Goal: Register for event/course

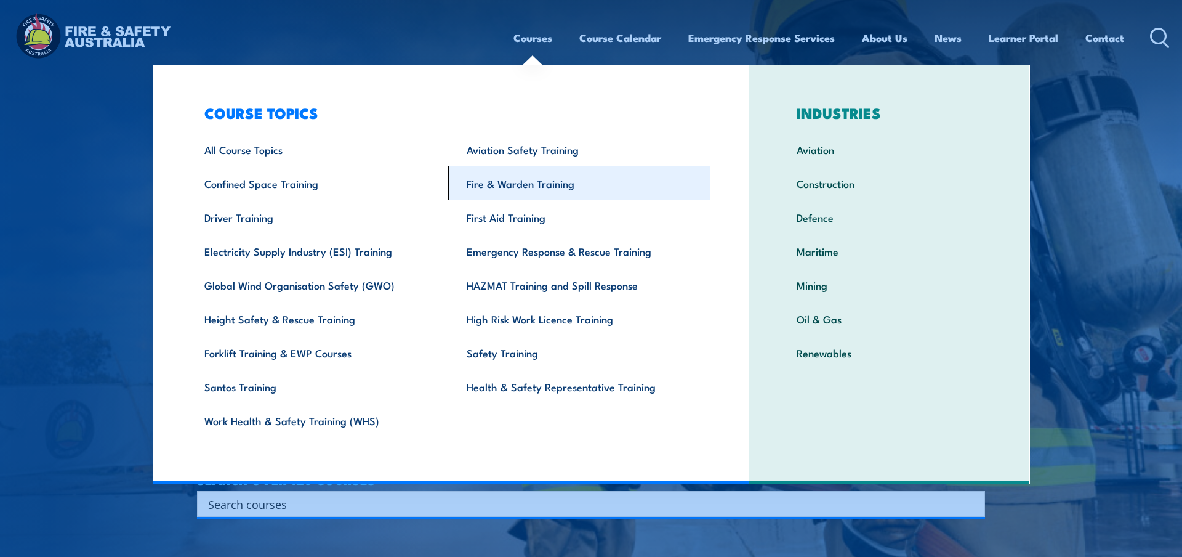
click at [528, 186] on link "Fire & Warden Training" at bounding box center [579, 183] width 263 height 34
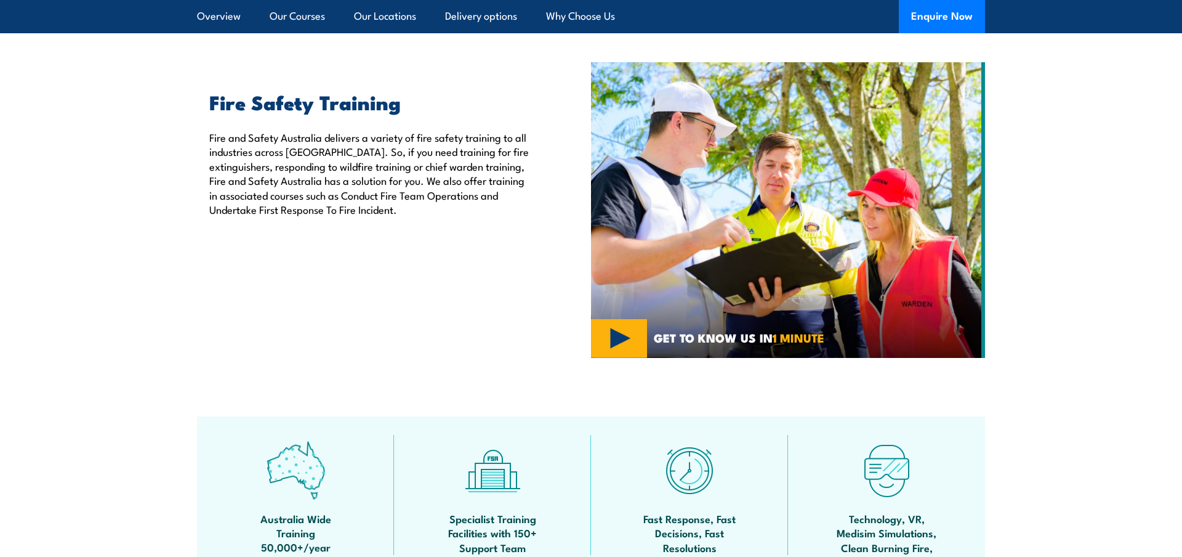
scroll to position [377, 0]
click at [348, 156] on p "Fire and Safety Australia delivers a variety of fire safety training to all ind…" at bounding box center [371, 173] width 325 height 86
click at [393, 217] on div "Fire Safety Training Fire and Safety Australia delivers a variety of fire safet…" at bounding box center [394, 210] width 394 height 296
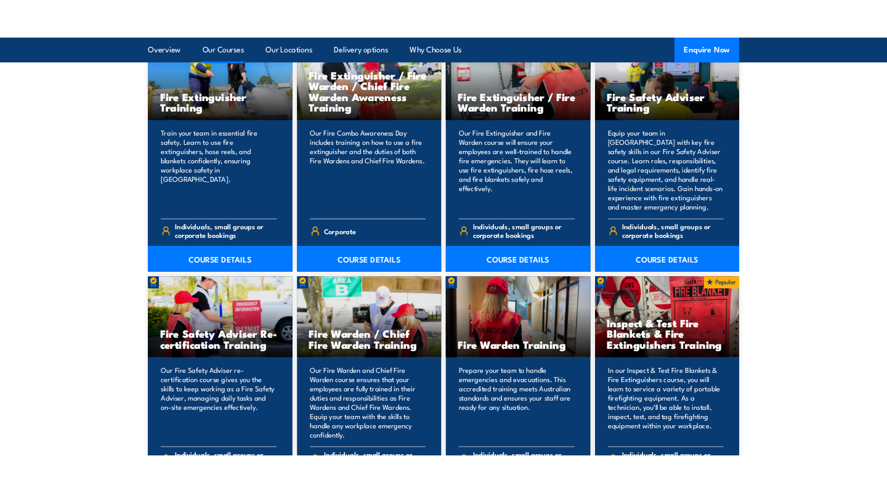
scroll to position [1256, 0]
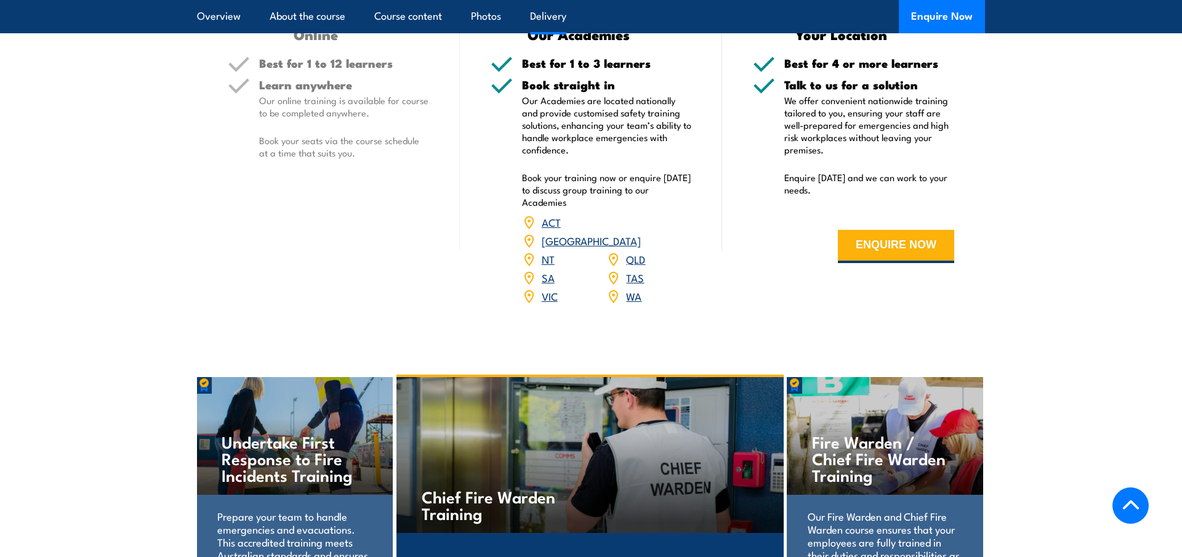
scroll to position [1884, 0]
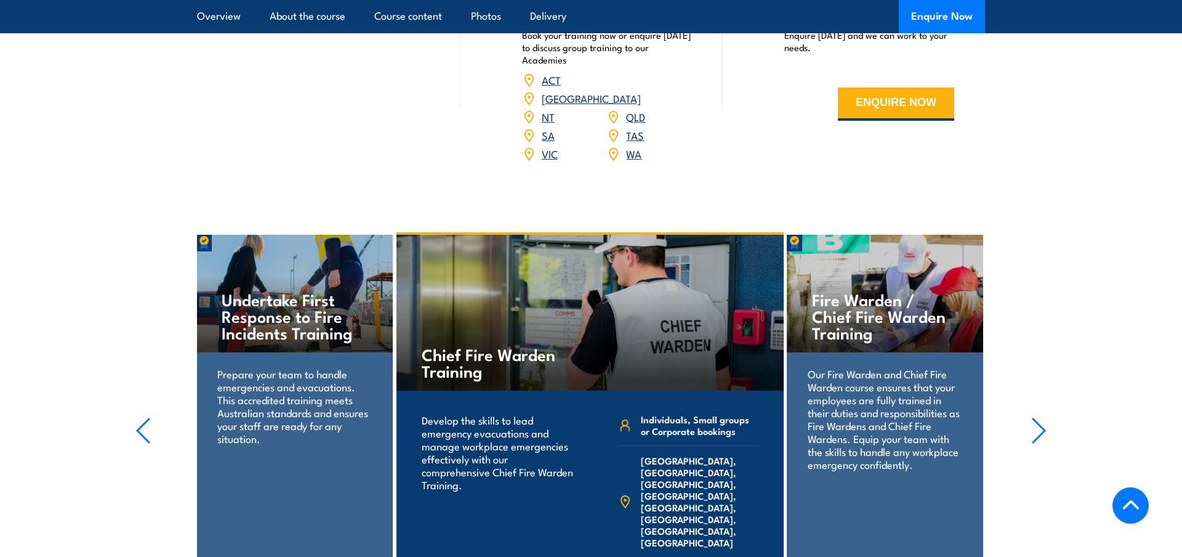
click at [257, 291] on h4 "Undertake First Response to Fire Incidents Training" at bounding box center [295, 316] width 146 height 50
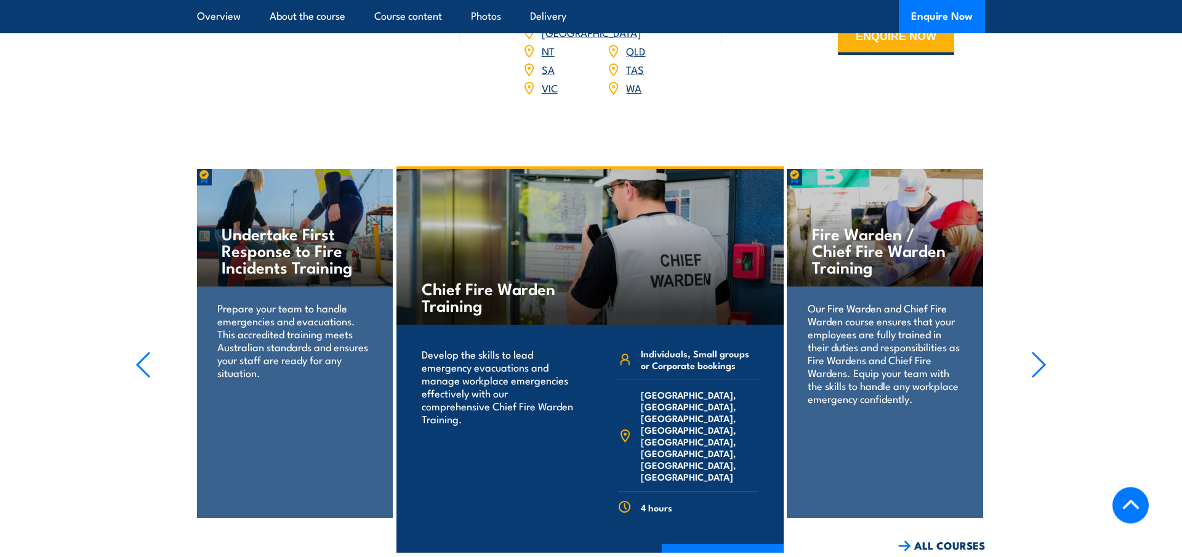
scroll to position [2010, 0]
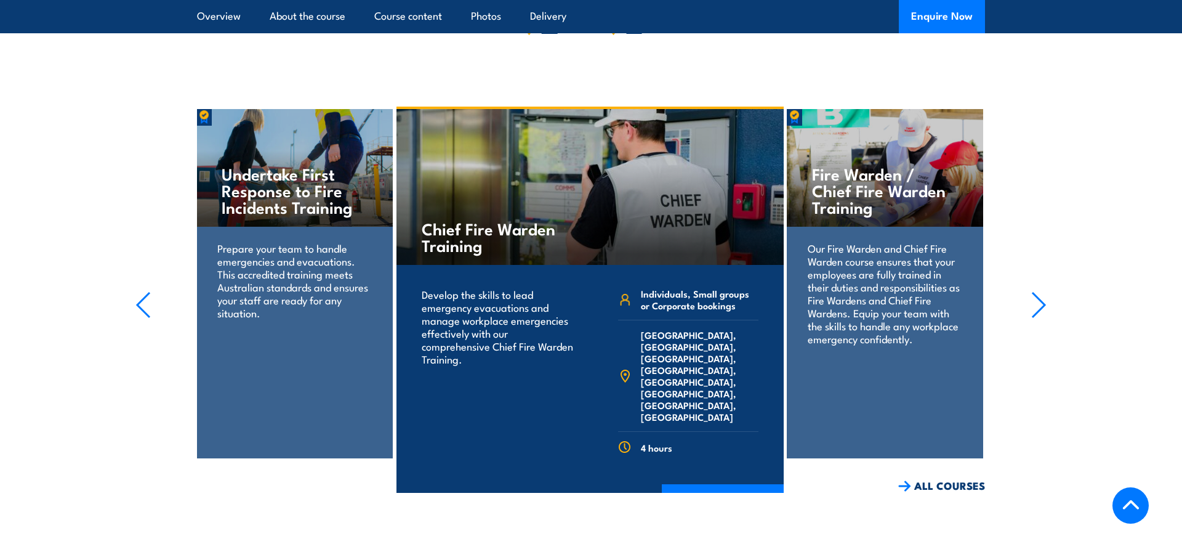
click at [145, 291] on icon "button" at bounding box center [142, 304] width 15 height 27
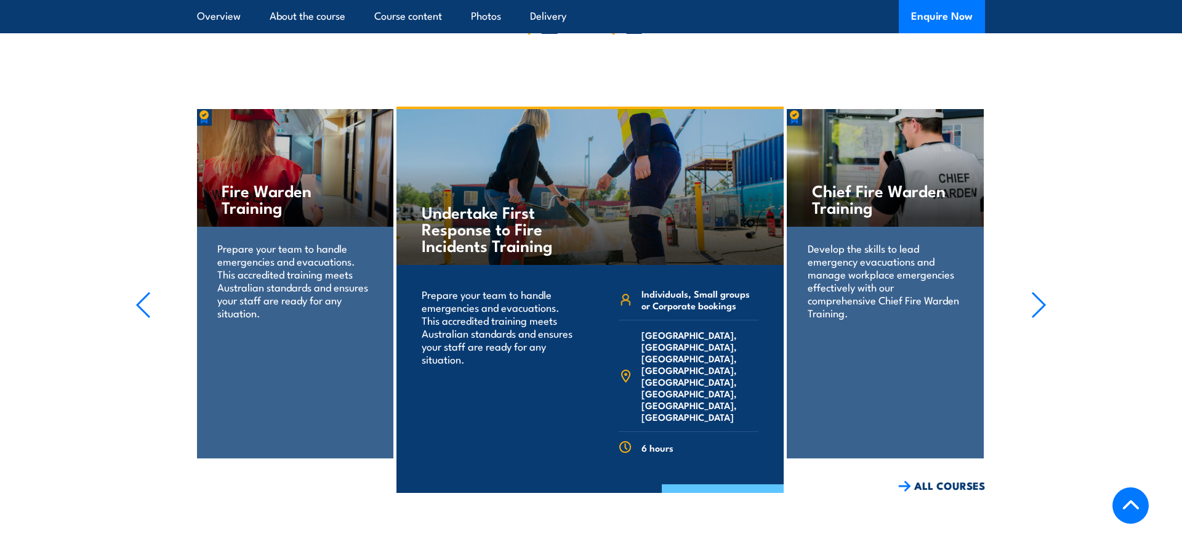
click at [728, 484] on link "COURSE DETAILS" at bounding box center [723, 500] width 122 height 32
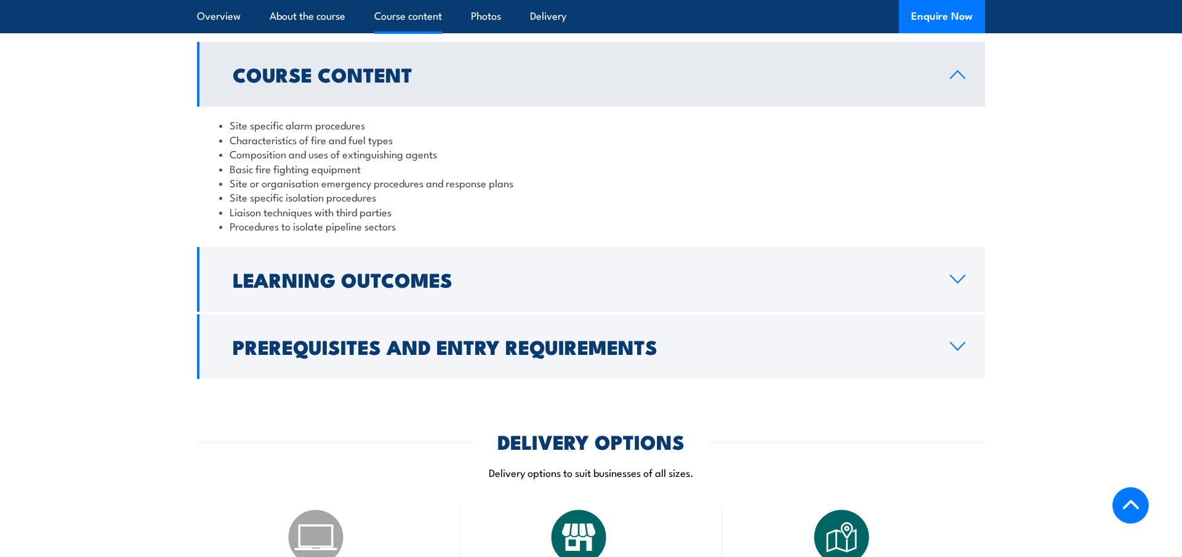
scroll to position [1319, 0]
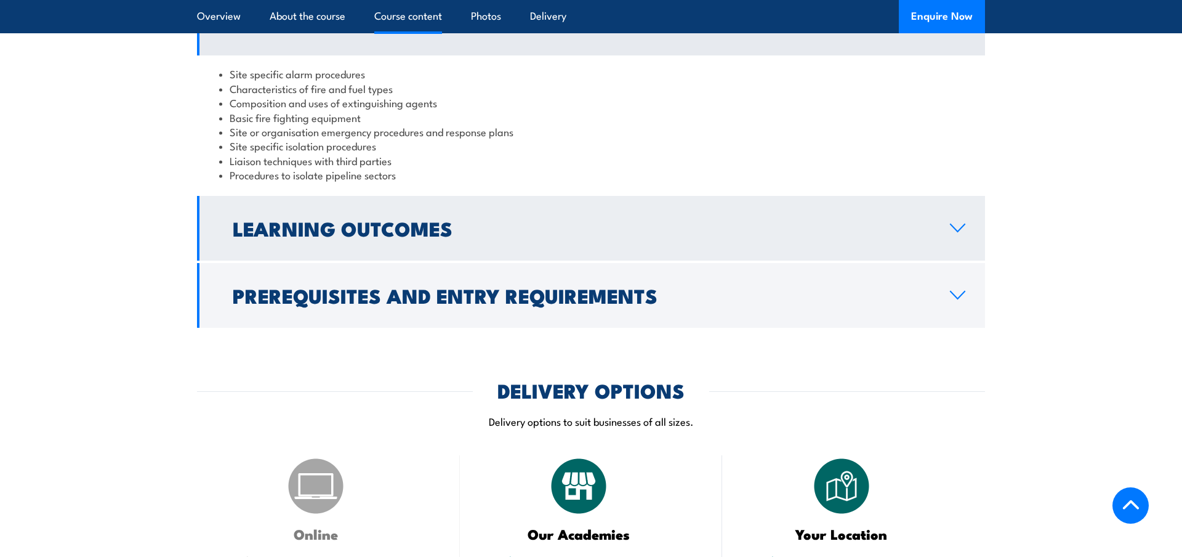
click at [469, 227] on link "Learning Outcomes" at bounding box center [591, 228] width 788 height 65
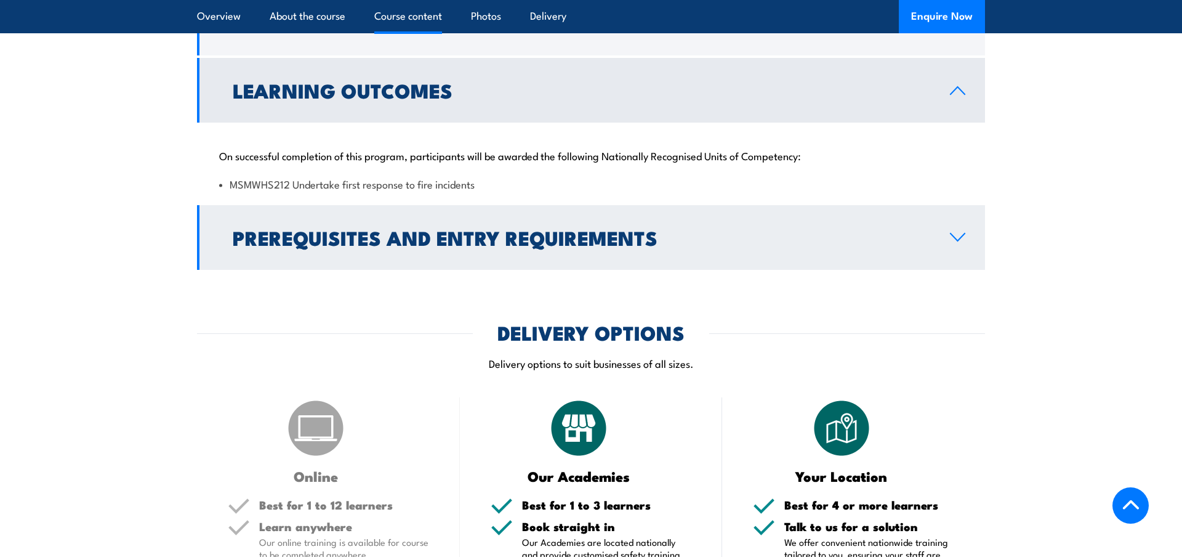
click at [411, 228] on h2 "Prerequisites and Entry Requirements" at bounding box center [582, 236] width 698 height 17
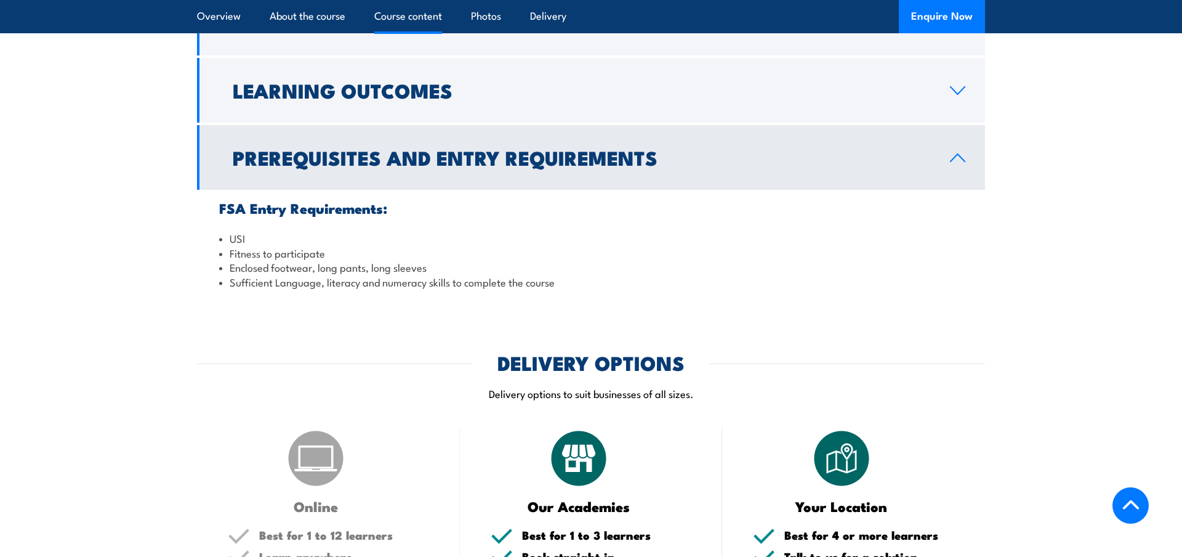
click at [421, 155] on h2 "Prerequisites and Entry Requirements" at bounding box center [582, 156] width 698 height 17
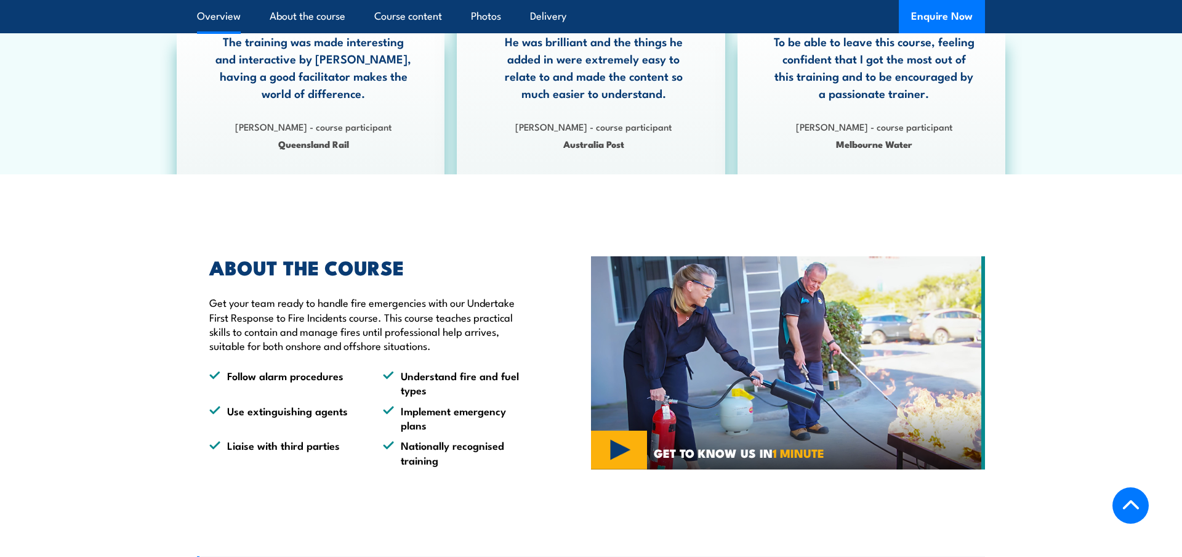
scroll to position [1193, 0]
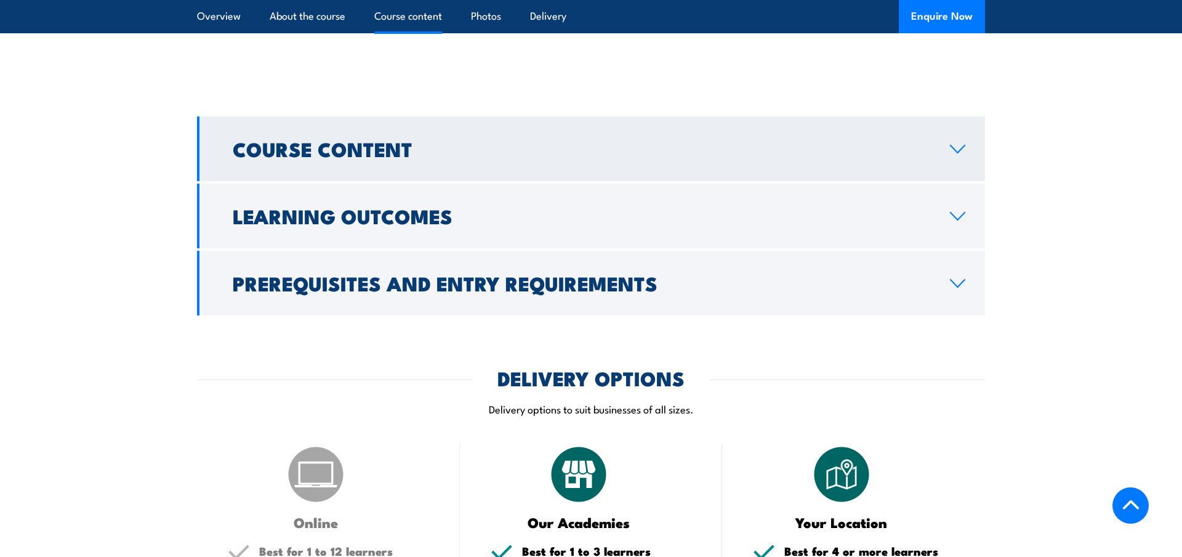
click at [252, 116] on link "Course Content" at bounding box center [591, 148] width 788 height 65
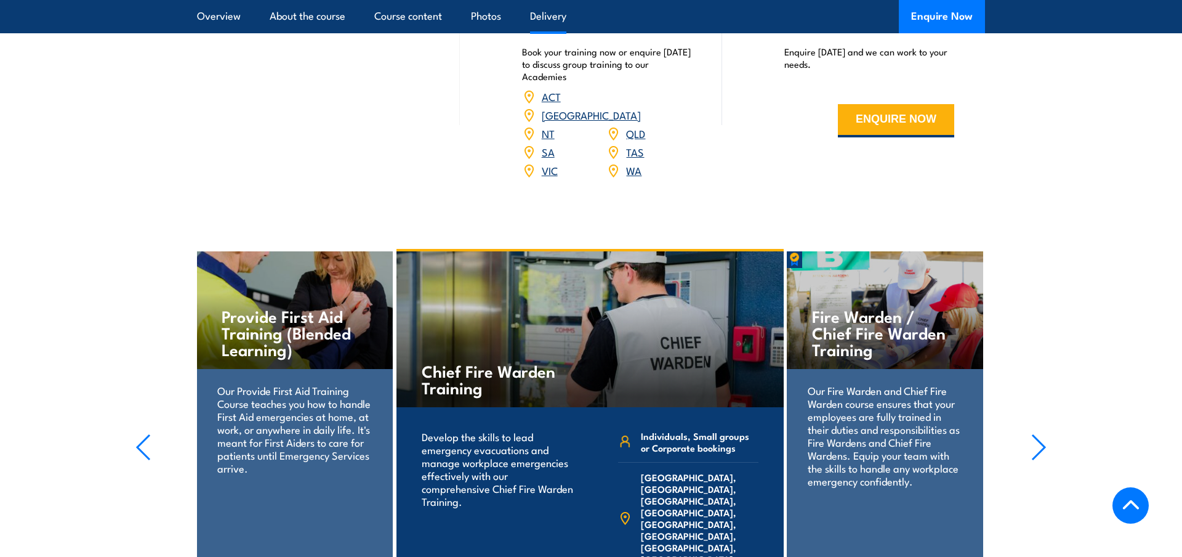
scroll to position [2010, 0]
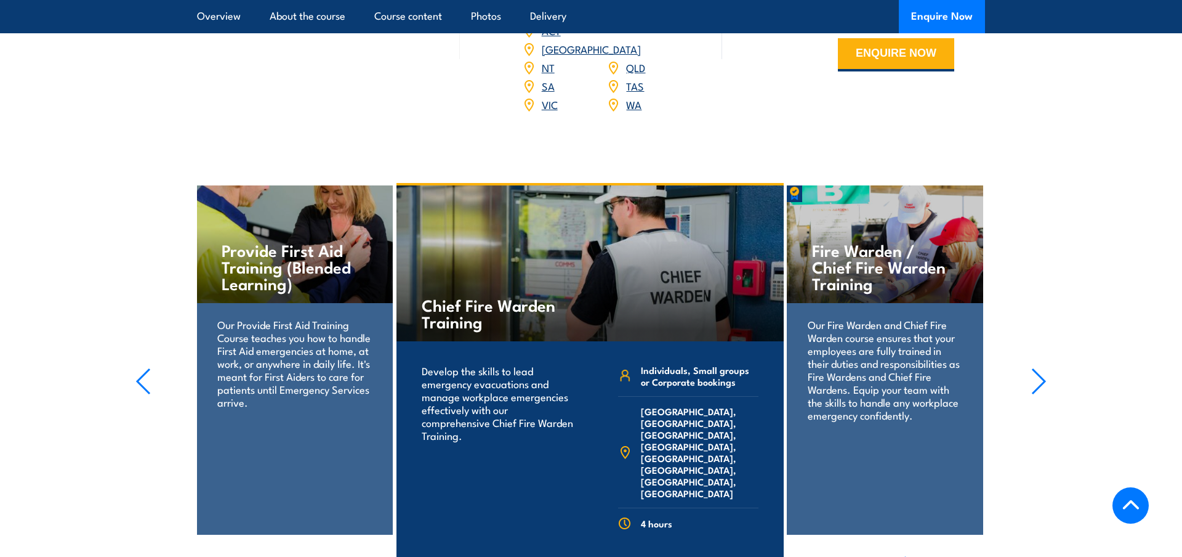
click at [1042, 368] on icon "button" at bounding box center [1038, 381] width 15 height 27
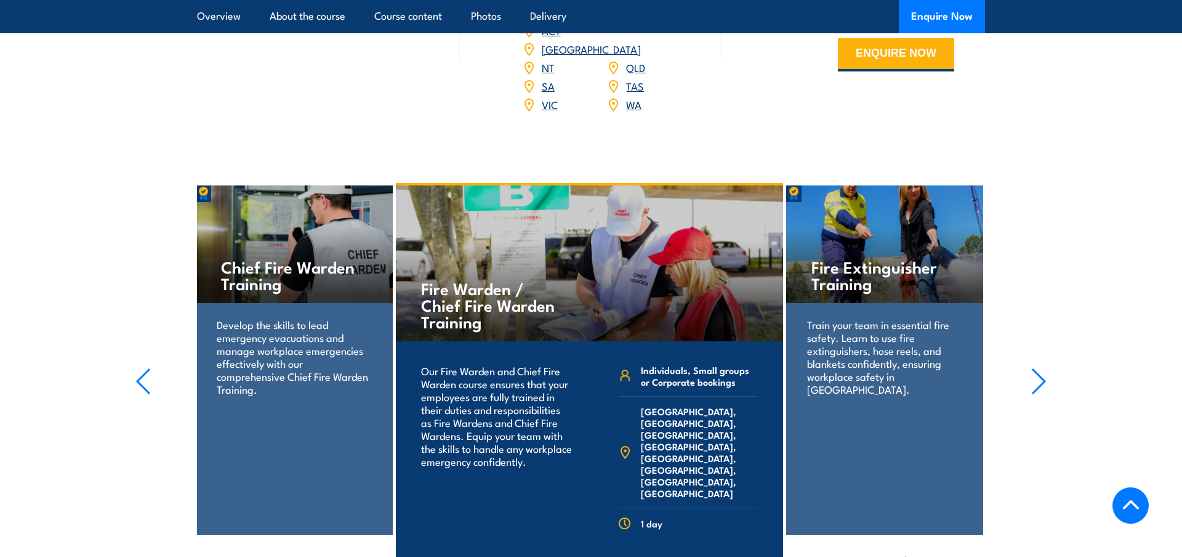
click at [1042, 368] on icon "button" at bounding box center [1038, 381] width 15 height 27
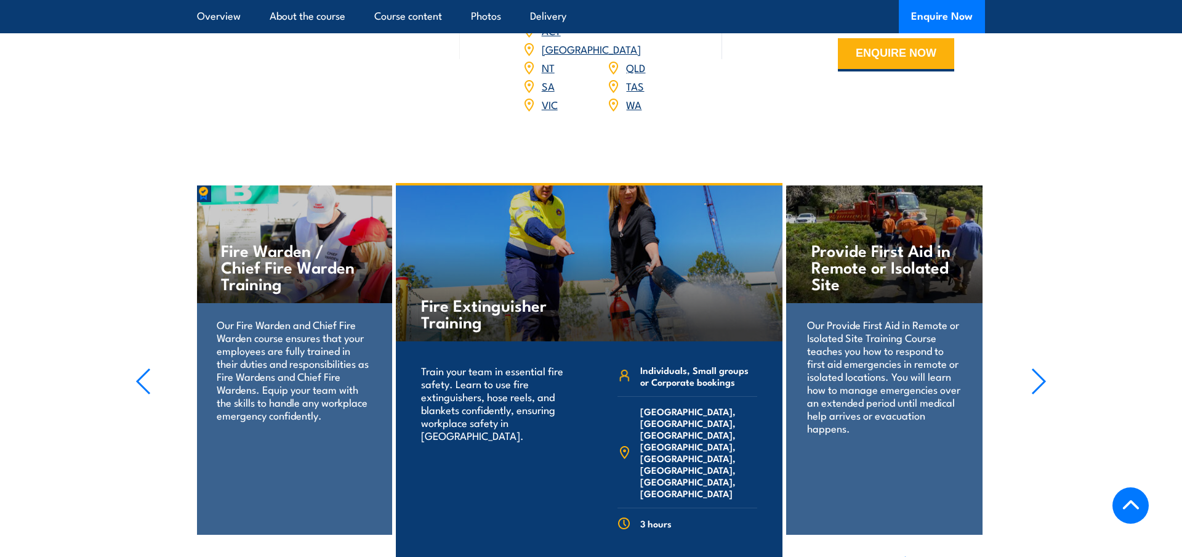
click at [1042, 368] on icon "button" at bounding box center [1038, 381] width 15 height 27
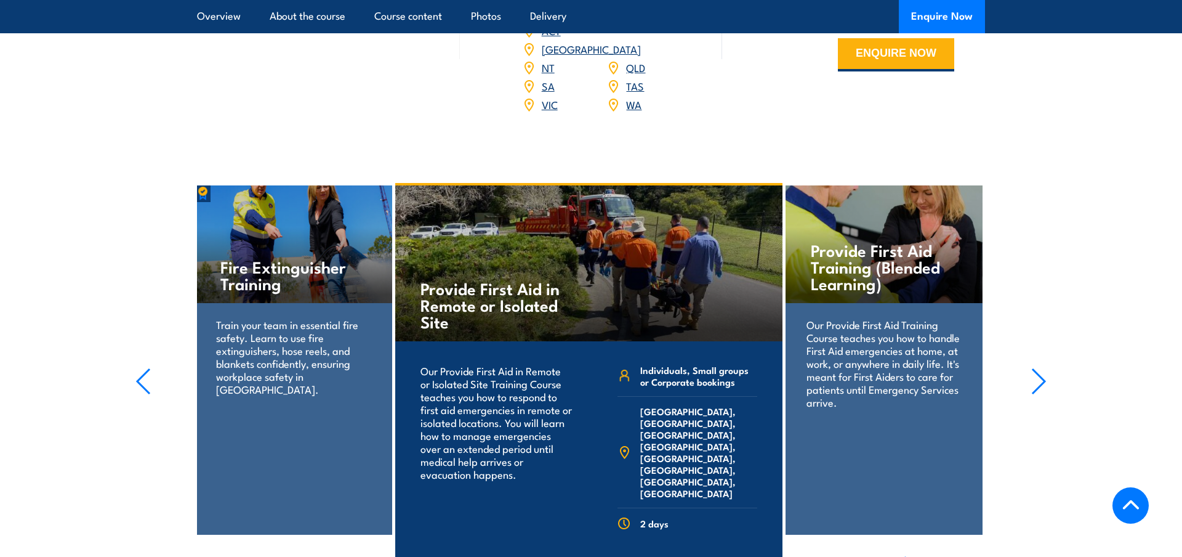
click at [1042, 368] on icon "button" at bounding box center [1038, 381] width 15 height 27
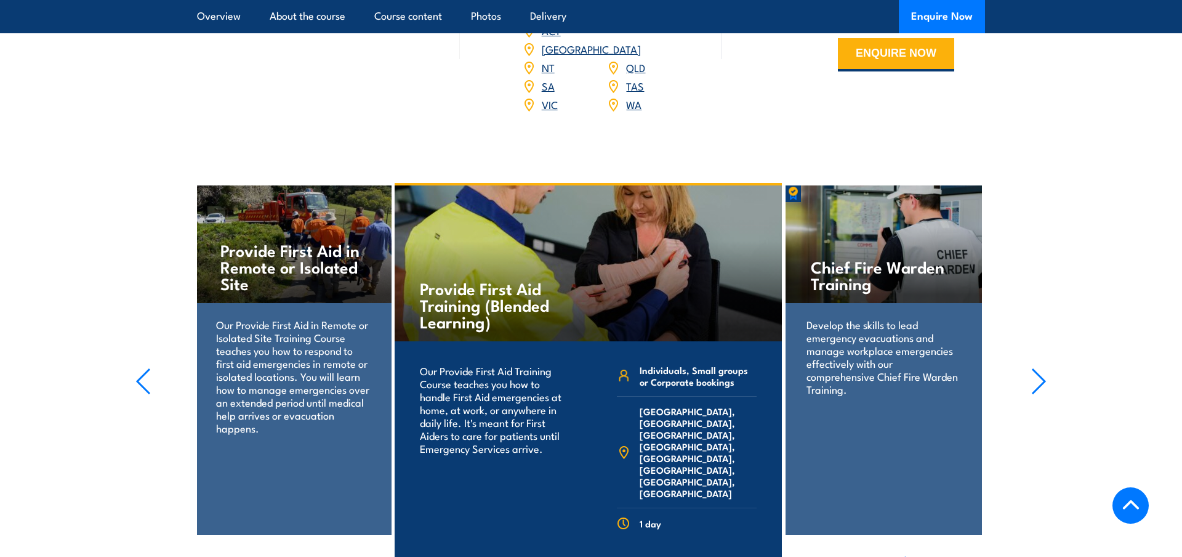
click at [1042, 368] on icon "button" at bounding box center [1038, 381] width 15 height 27
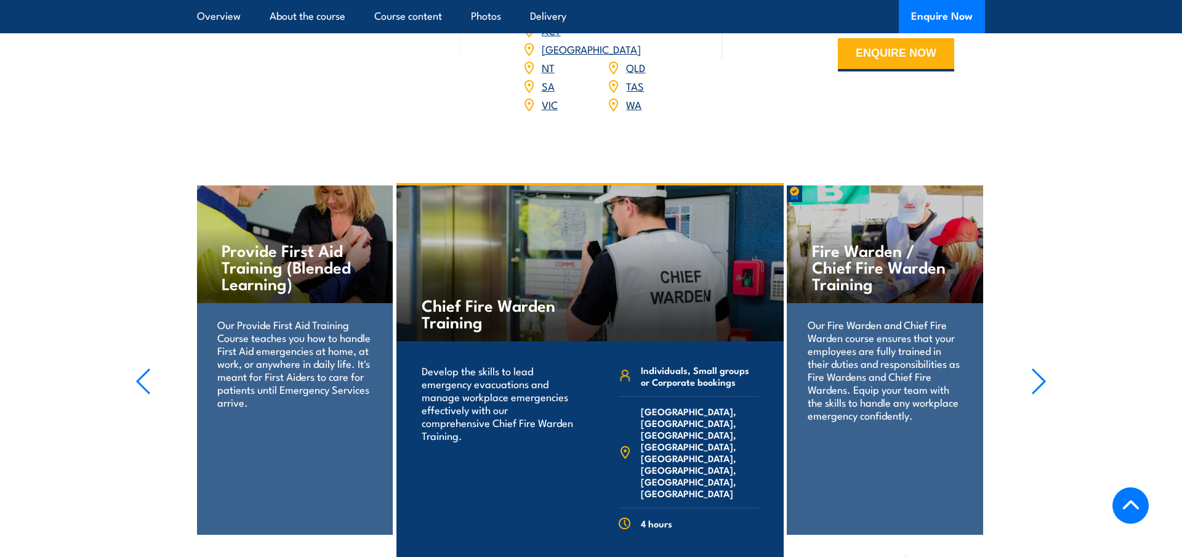
click at [1042, 368] on icon "button" at bounding box center [1038, 381] width 15 height 27
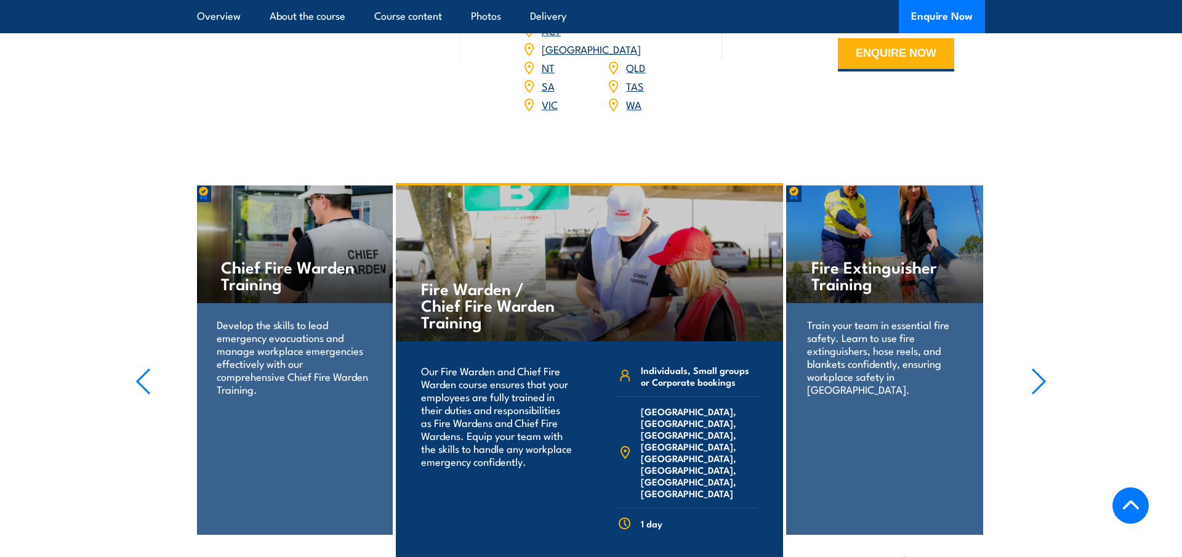
click at [1042, 368] on icon "button" at bounding box center [1038, 381] width 15 height 27
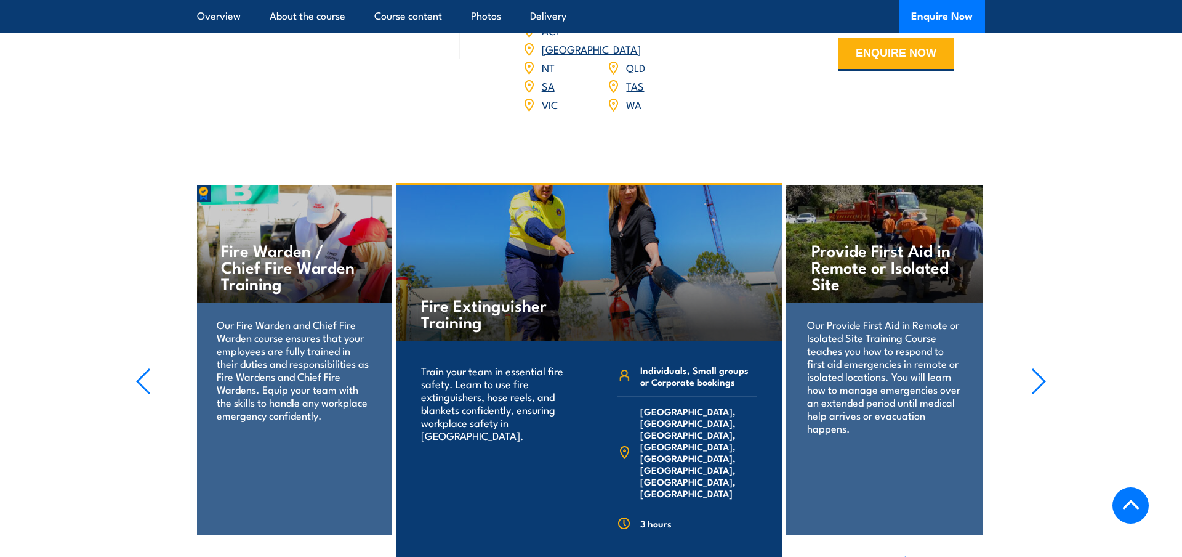
click at [1042, 368] on icon "button" at bounding box center [1038, 381] width 15 height 27
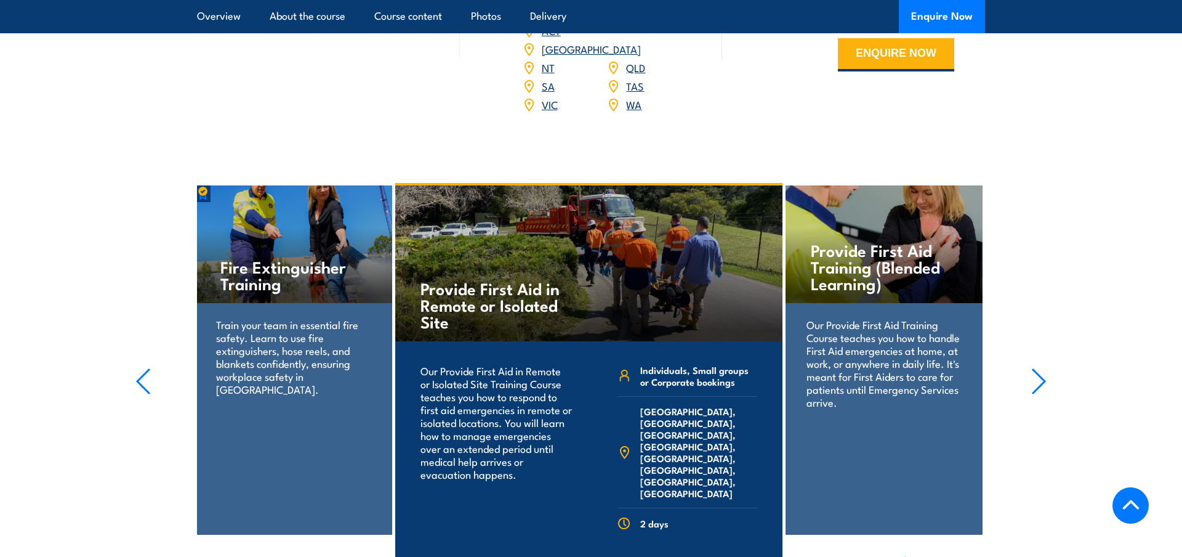
click at [1042, 368] on icon "button" at bounding box center [1038, 381] width 15 height 27
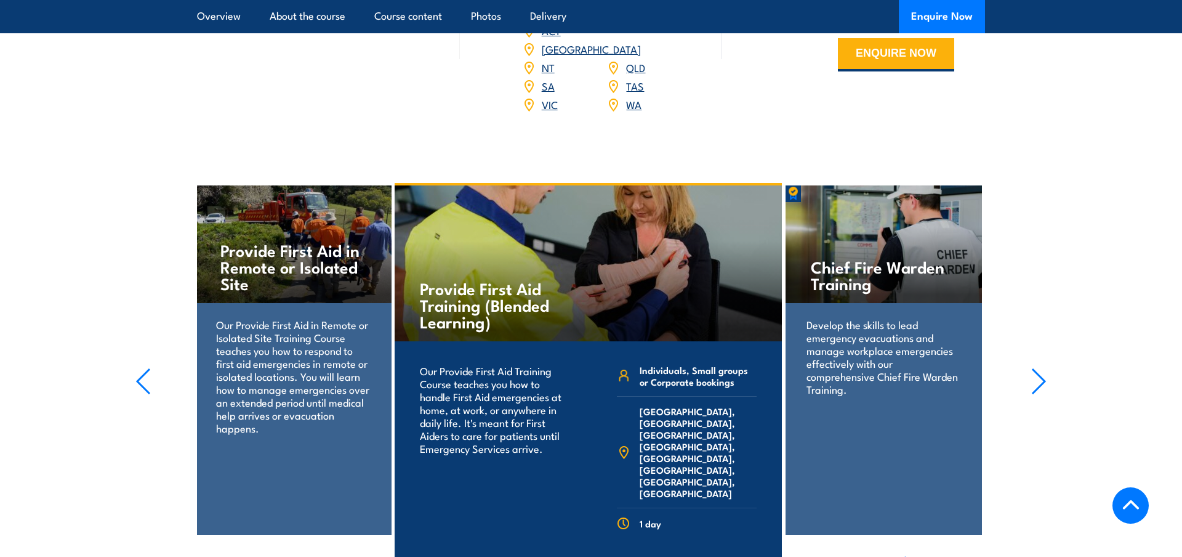
click at [1042, 368] on icon "button" at bounding box center [1038, 381] width 15 height 27
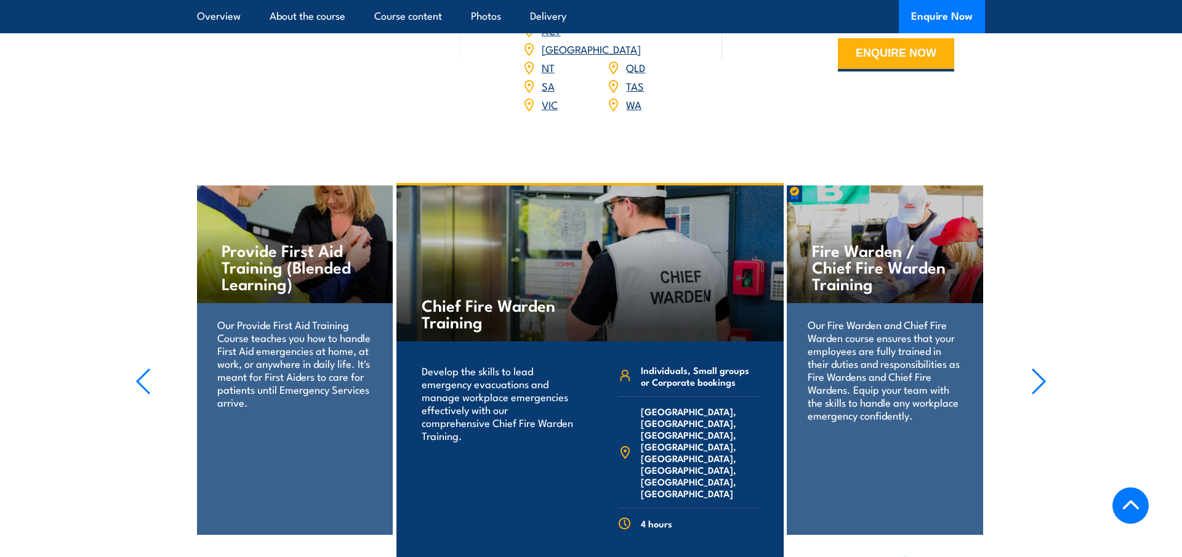
click at [1034, 368] on icon "button" at bounding box center [1038, 381] width 15 height 27
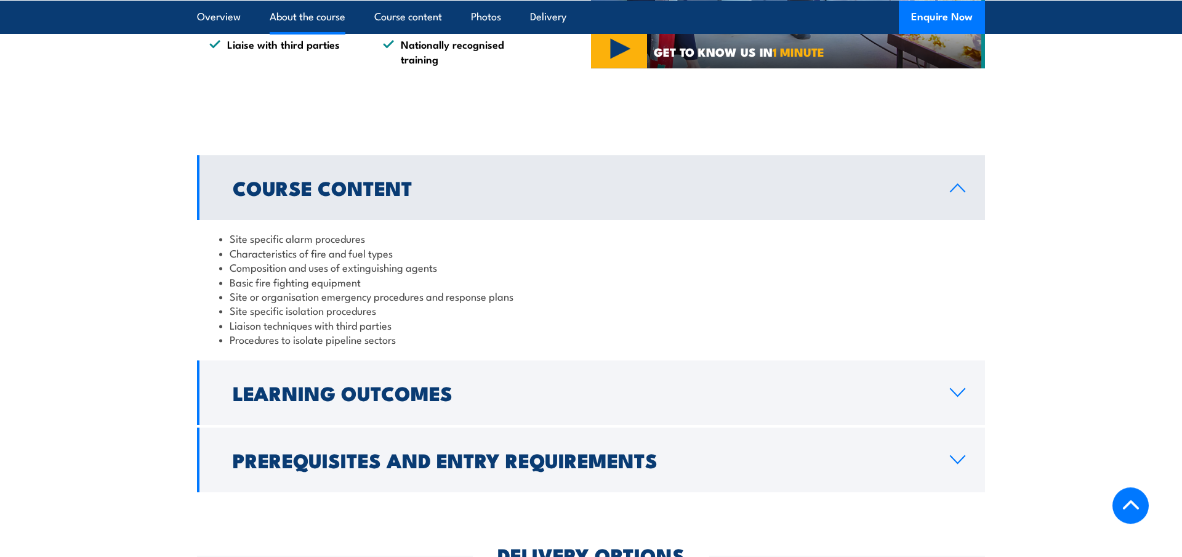
scroll to position [1193, 0]
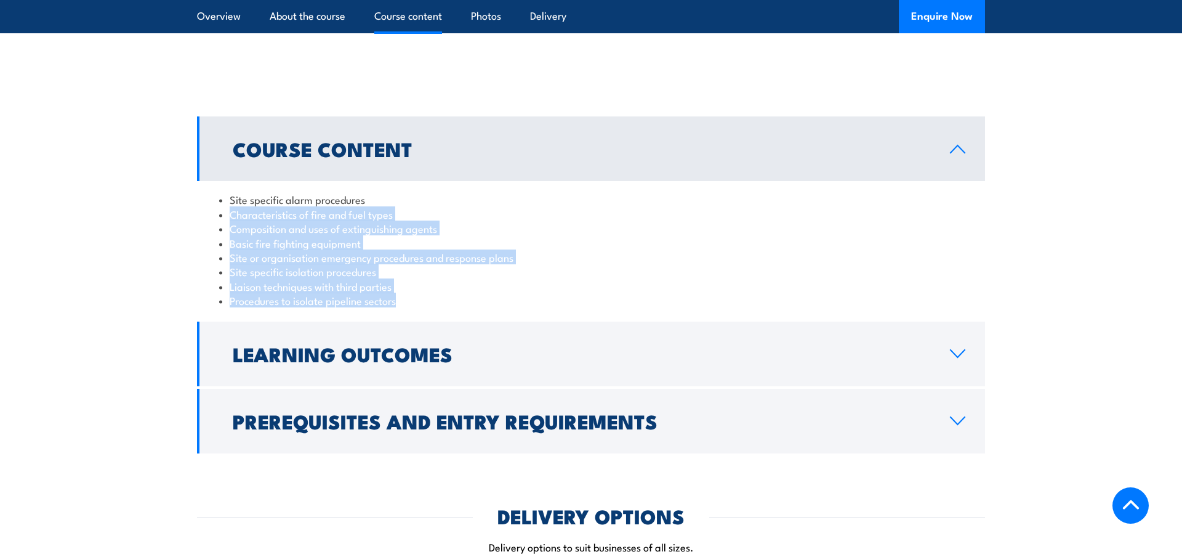
drag, startPoint x: 228, startPoint y: 204, endPoint x: 547, endPoint y: 286, distance: 328.6
click at [547, 286] on ul "Site specific alarm procedures Characteristics of fire and fuel types Compositi…" at bounding box center [591, 249] width 744 height 115
click at [547, 293] on li "Procedures to isolate pipeline sectors" at bounding box center [591, 300] width 744 height 14
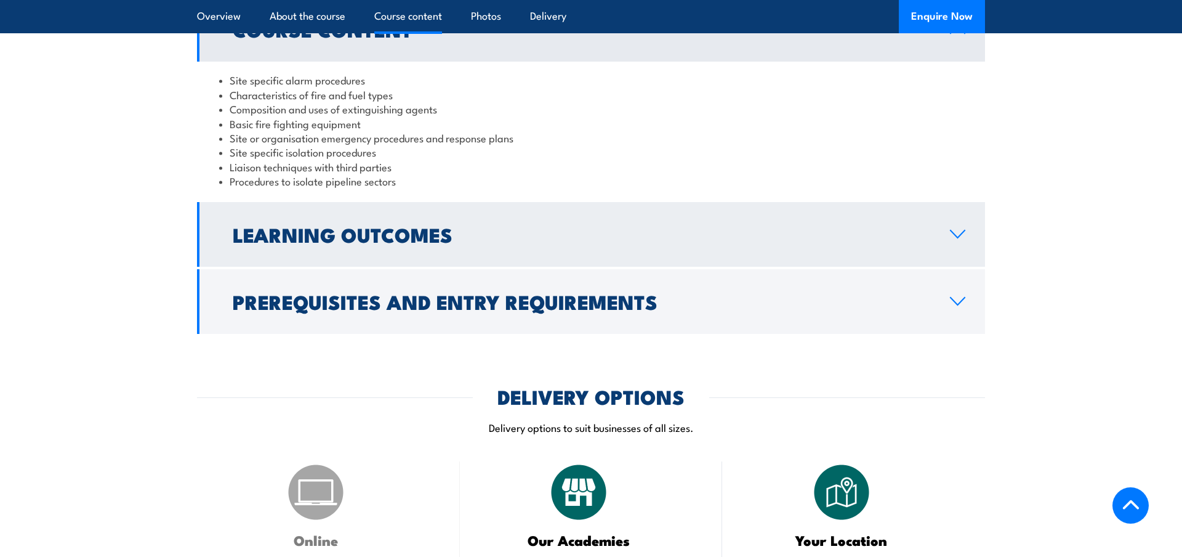
scroll to position [1319, 0]
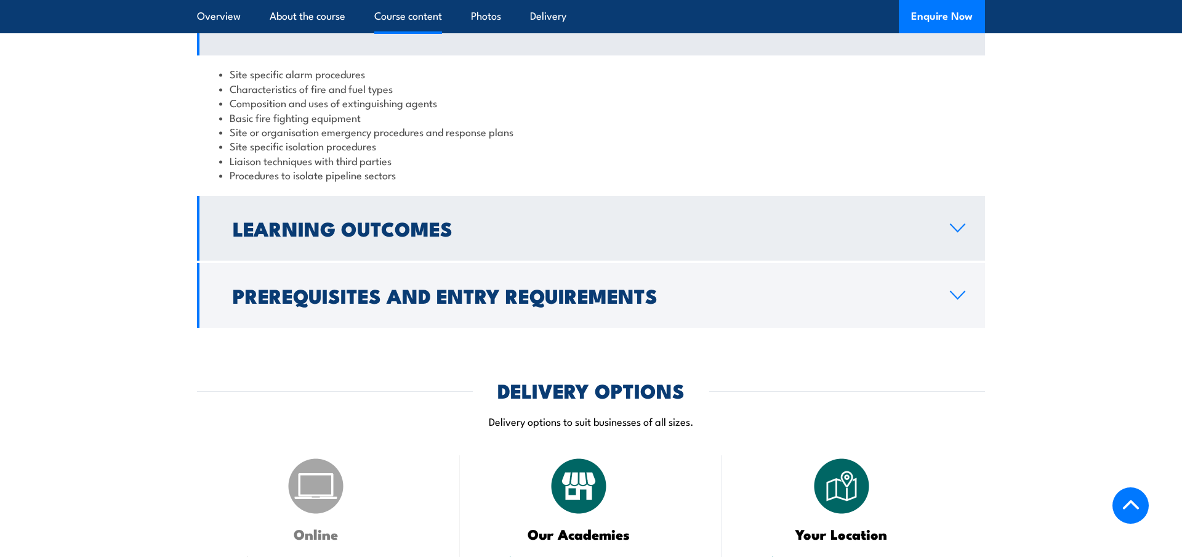
click at [529, 204] on link "Learning Outcomes" at bounding box center [591, 228] width 788 height 65
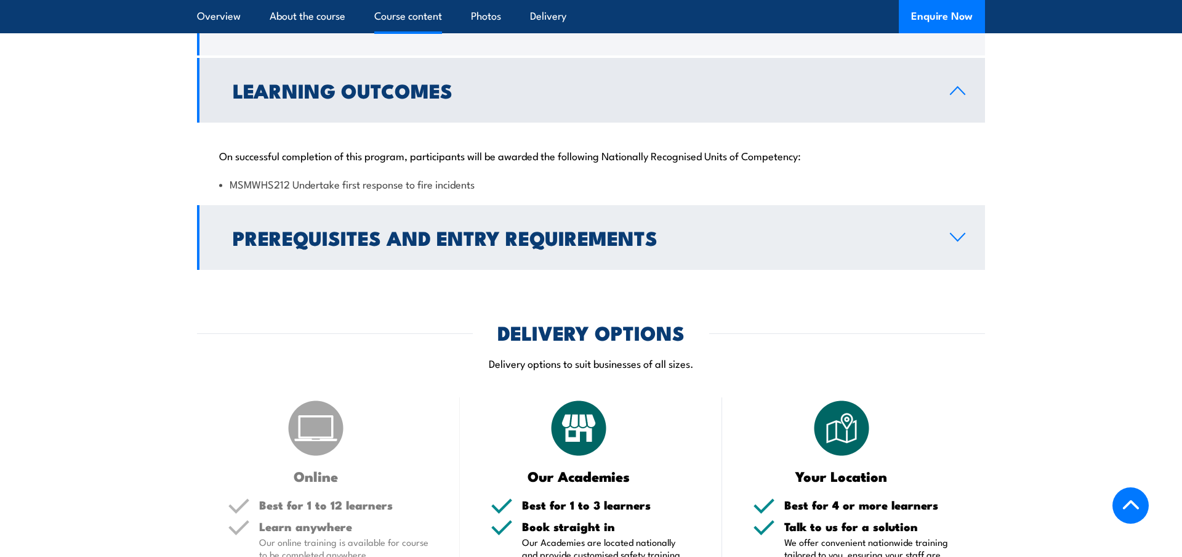
click at [732, 238] on link "Prerequisites and Entry Requirements" at bounding box center [591, 237] width 788 height 65
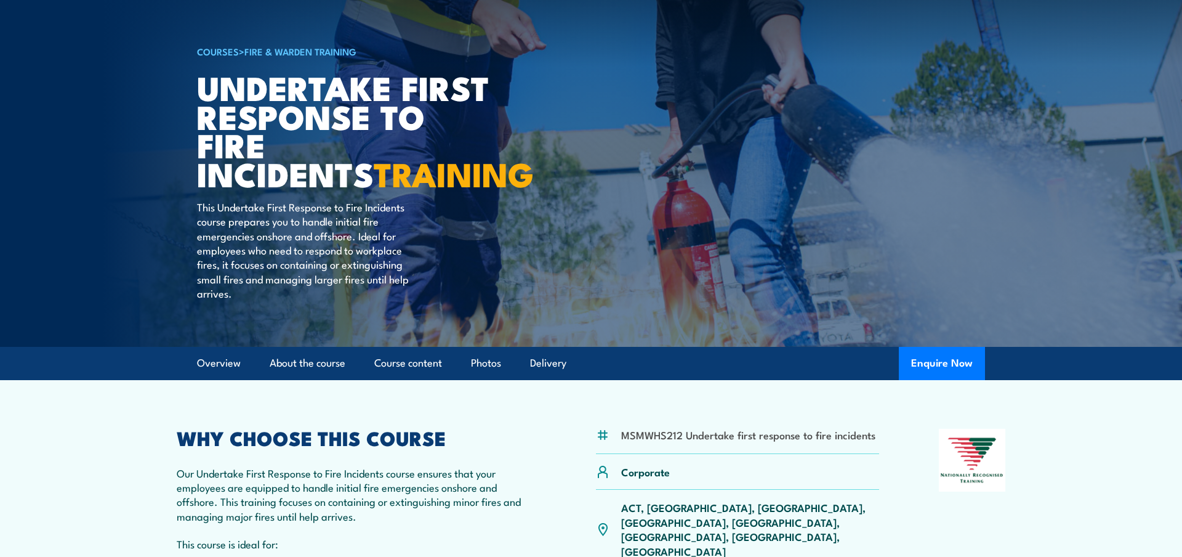
scroll to position [0, 0]
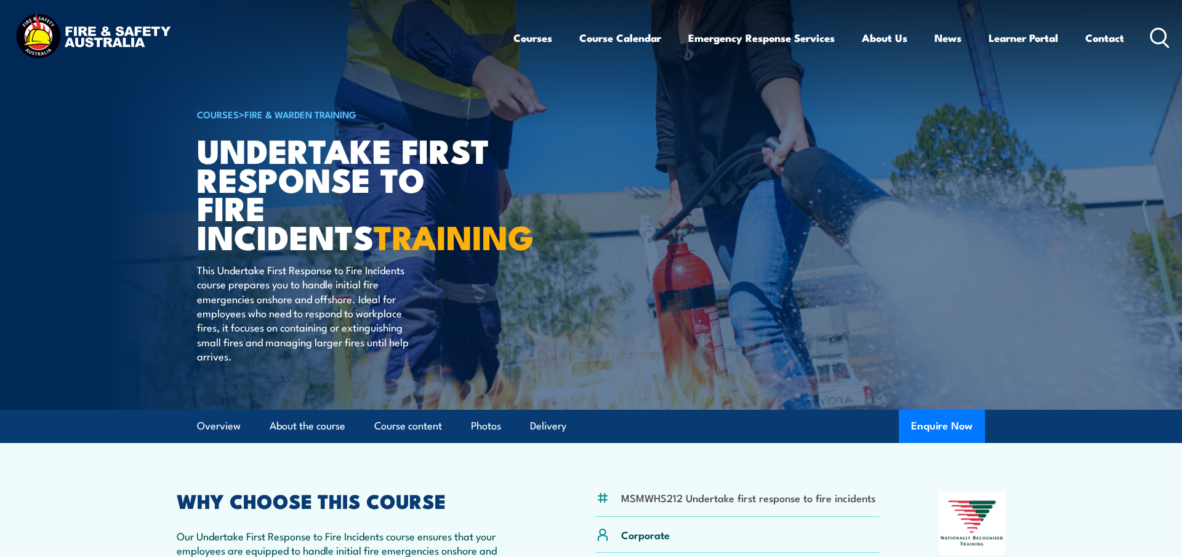
click at [358, 491] on h2 "WHY CHOOSE THIS COURSE" at bounding box center [357, 499] width 360 height 17
click at [910, 416] on button "Enquire Now" at bounding box center [942, 426] width 86 height 33
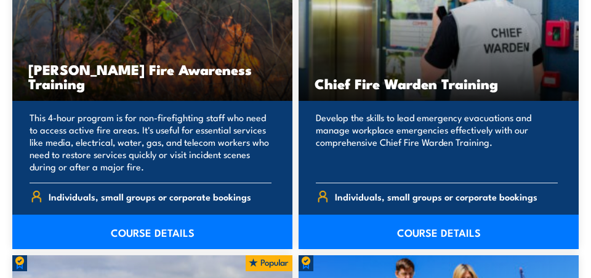
scroll to position [1314, 0]
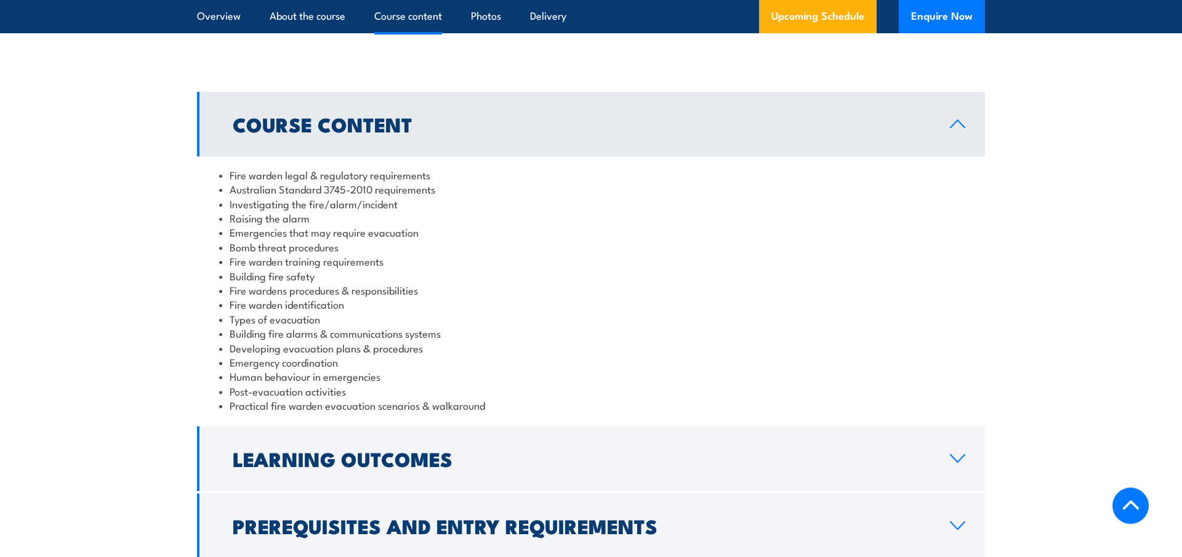
scroll to position [1256, 0]
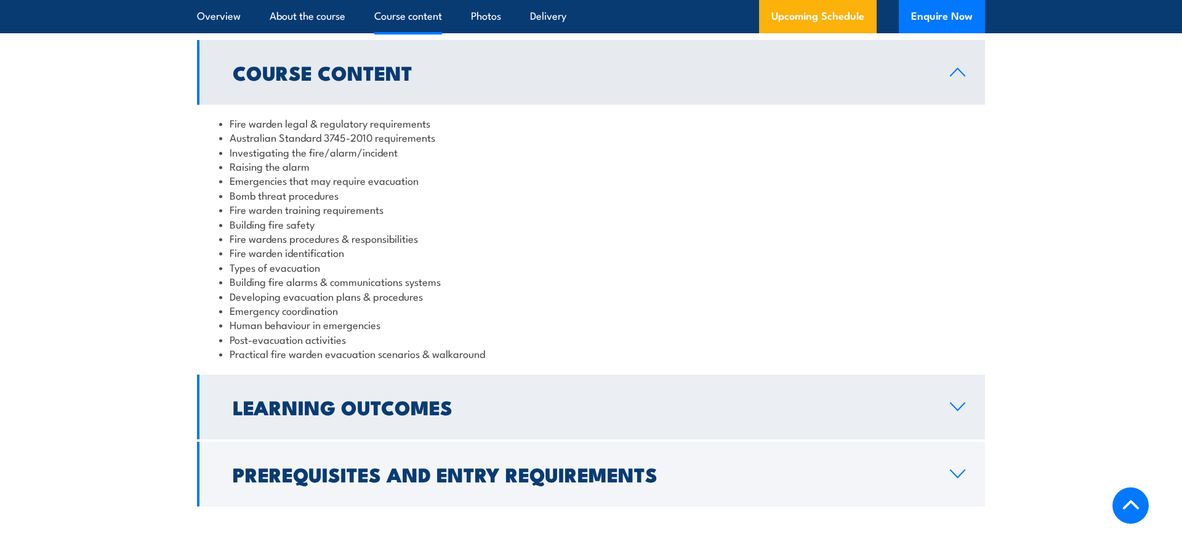
click at [224, 398] on link "Learning Outcomes" at bounding box center [591, 406] width 788 height 65
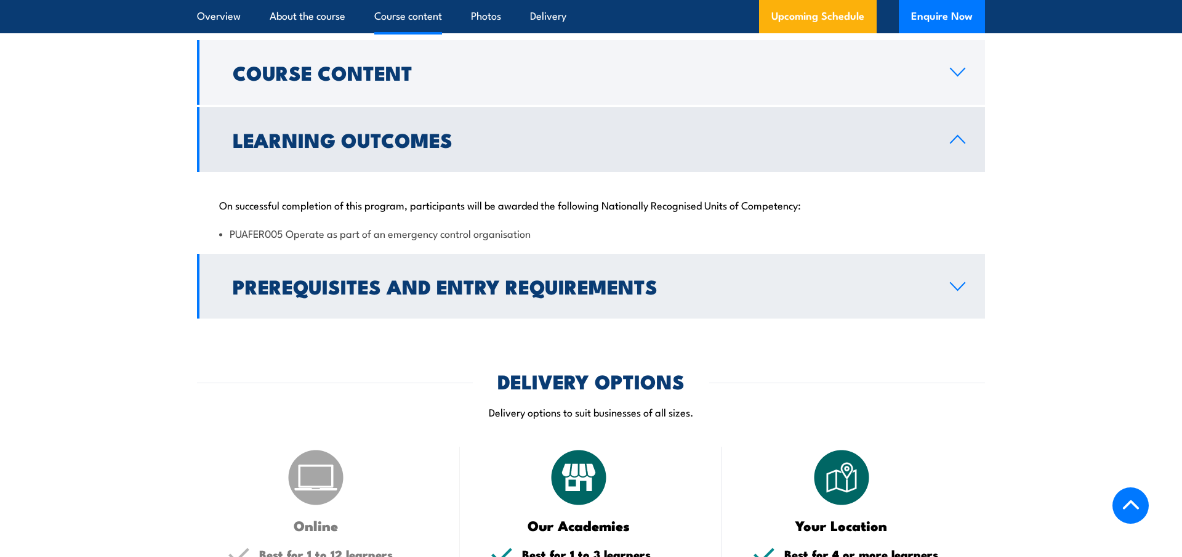
click at [306, 281] on h2 "Prerequisites and Entry Requirements" at bounding box center [582, 285] width 698 height 17
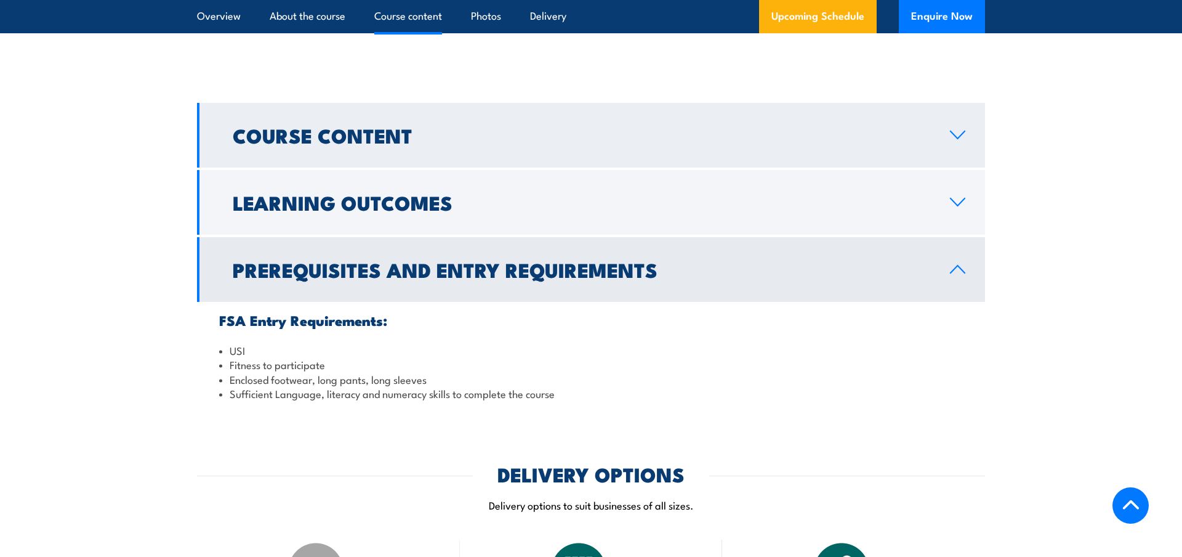
click at [328, 151] on link "Course Content" at bounding box center [591, 135] width 788 height 65
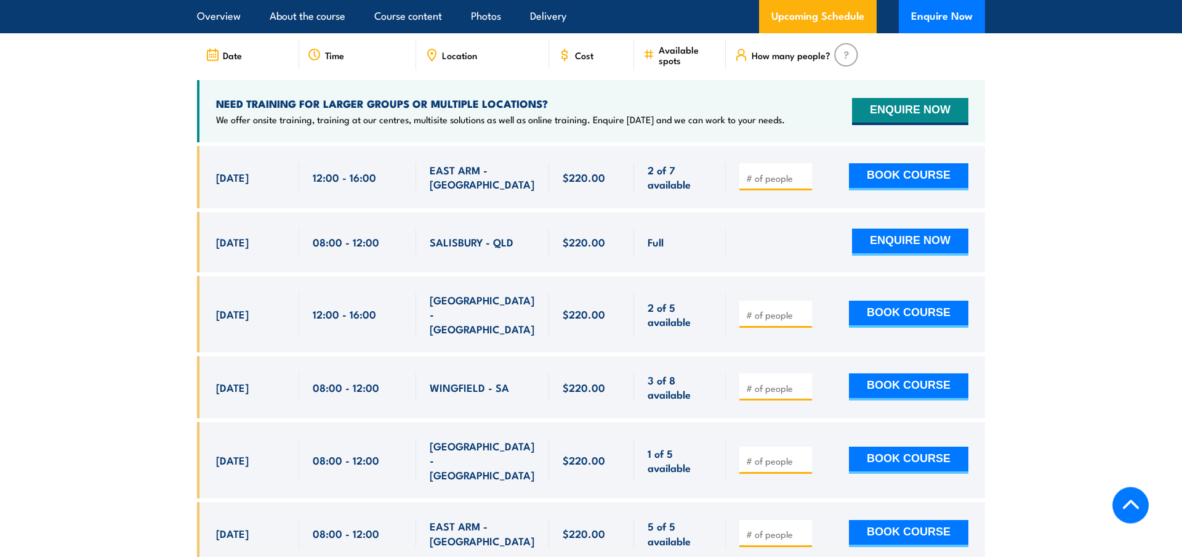
scroll to position [2324, 0]
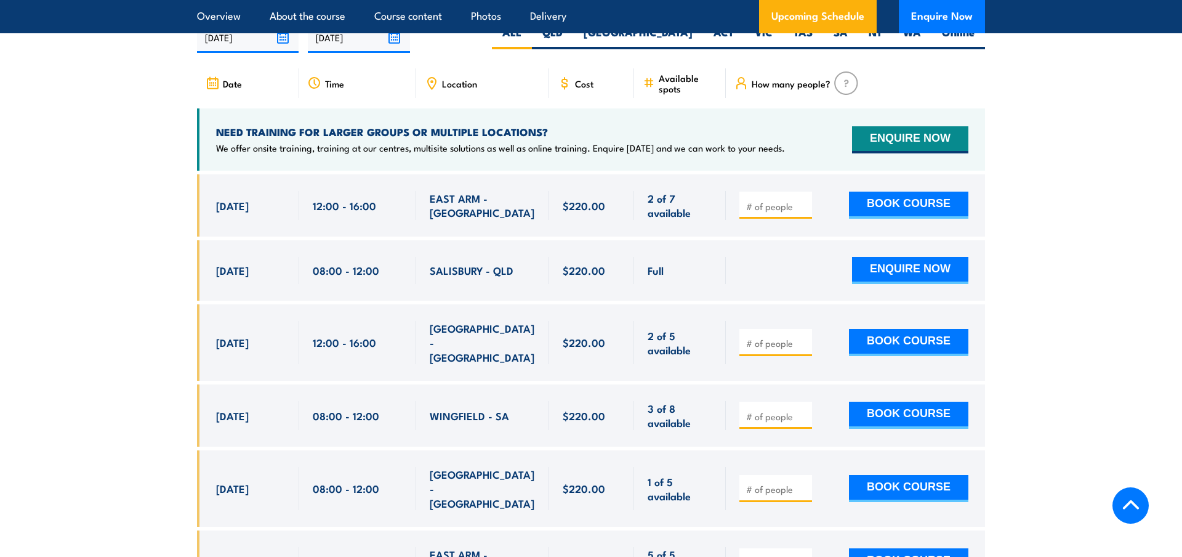
click at [758, 200] on input "number" at bounding box center [777, 206] width 62 height 12
type input "15"
drag, startPoint x: 775, startPoint y: 188, endPoint x: 669, endPoint y: 180, distance: 105.7
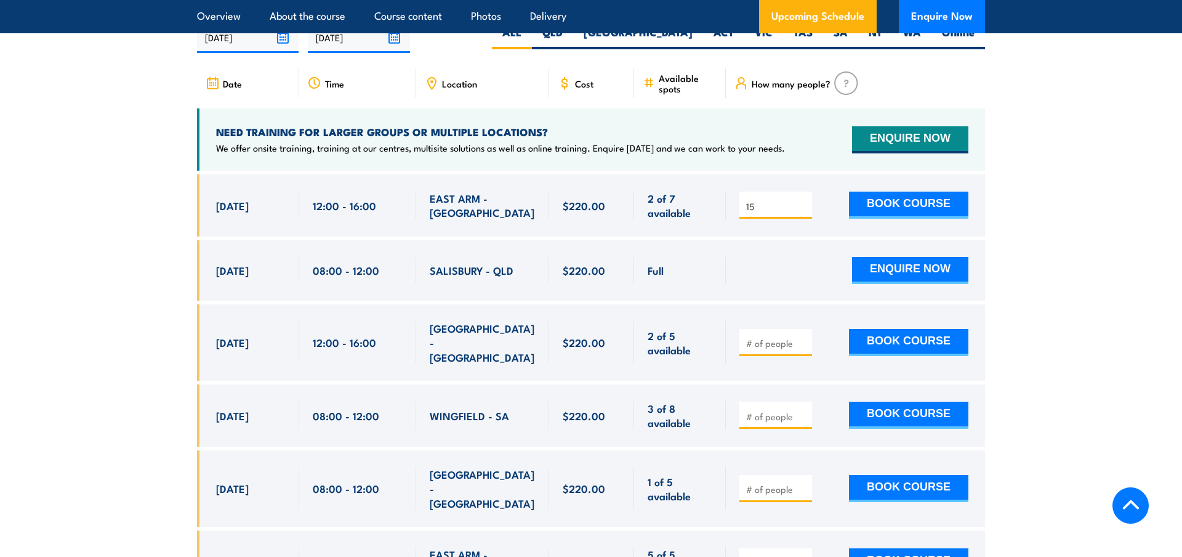
click at [746, 200] on input "15" at bounding box center [777, 206] width 62 height 12
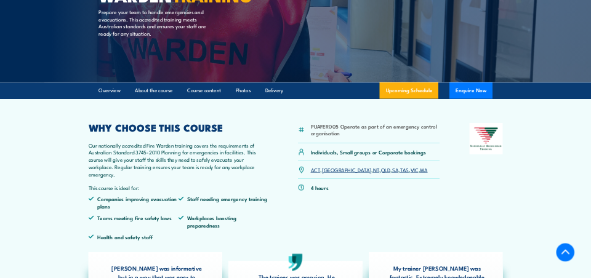
scroll to position [184, 0]
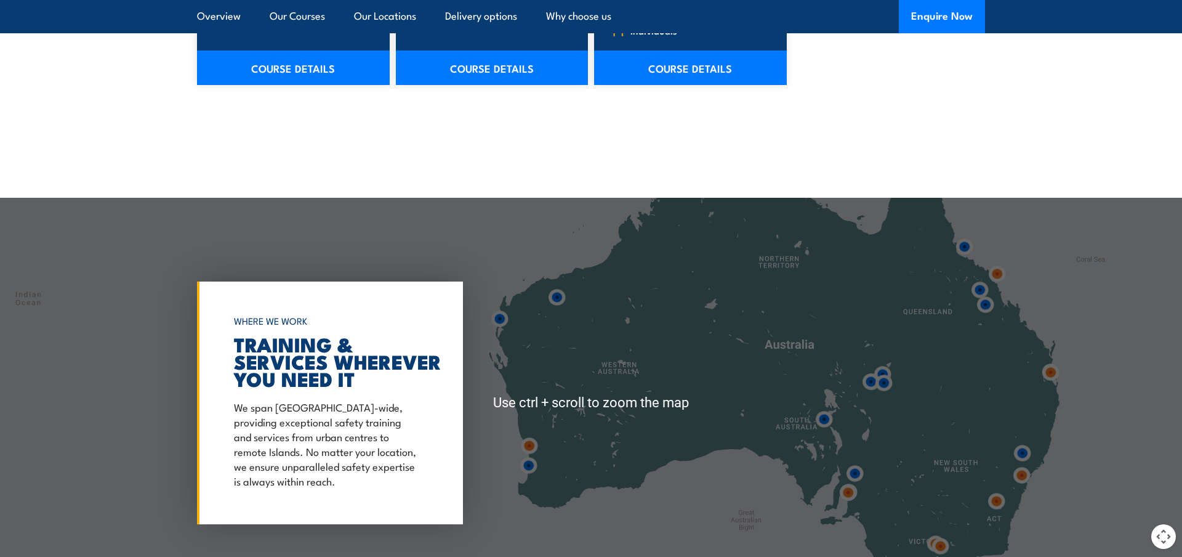
scroll to position [1570, 0]
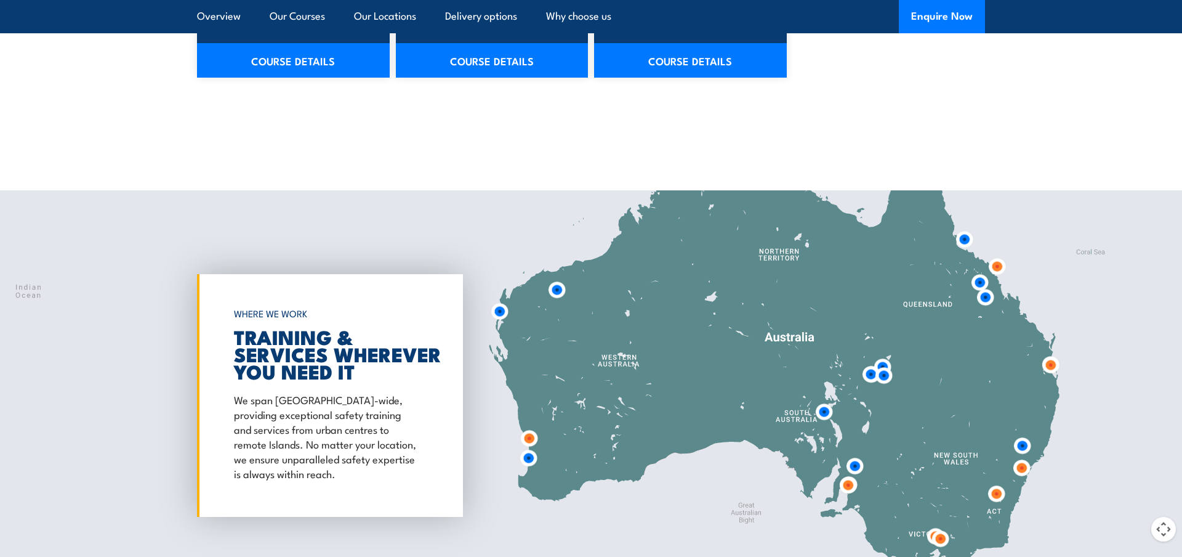
click at [997, 477] on img at bounding box center [996, 493] width 33 height 33
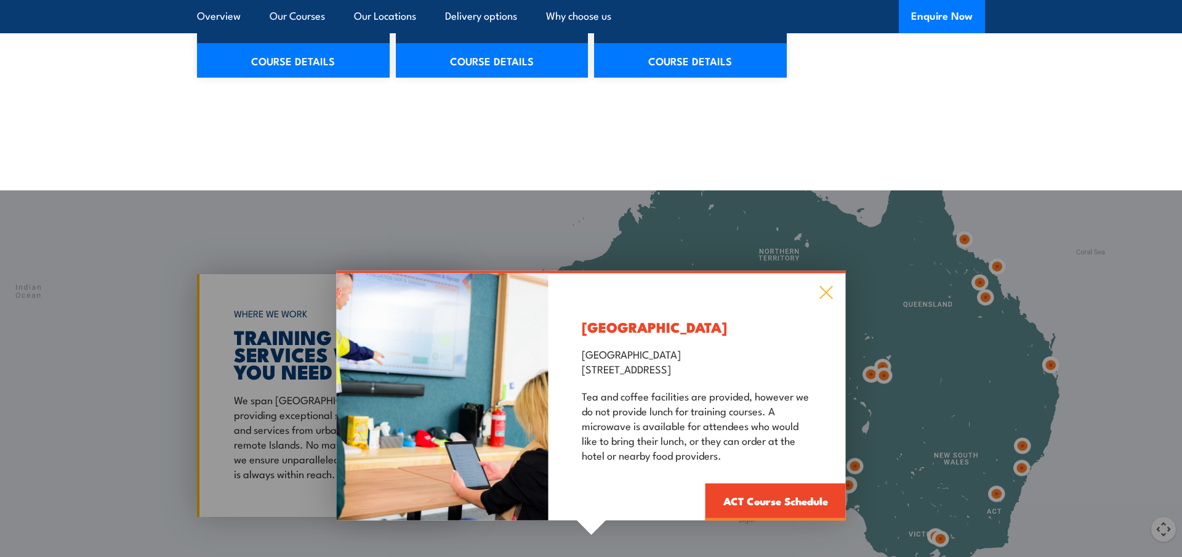
click at [826, 286] on icon at bounding box center [827, 293] width 14 height 14
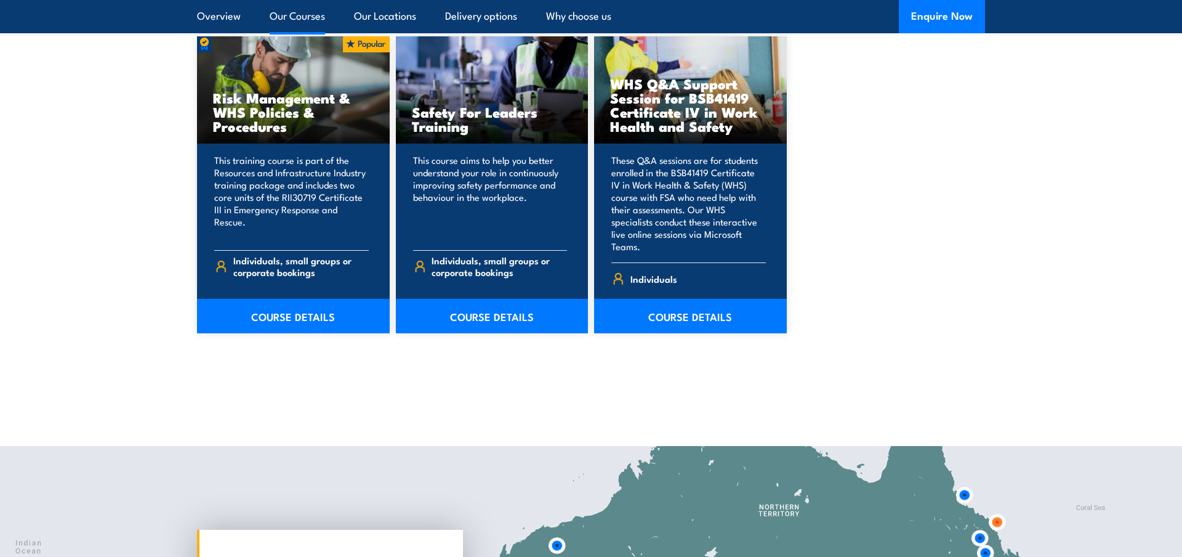
scroll to position [0, 0]
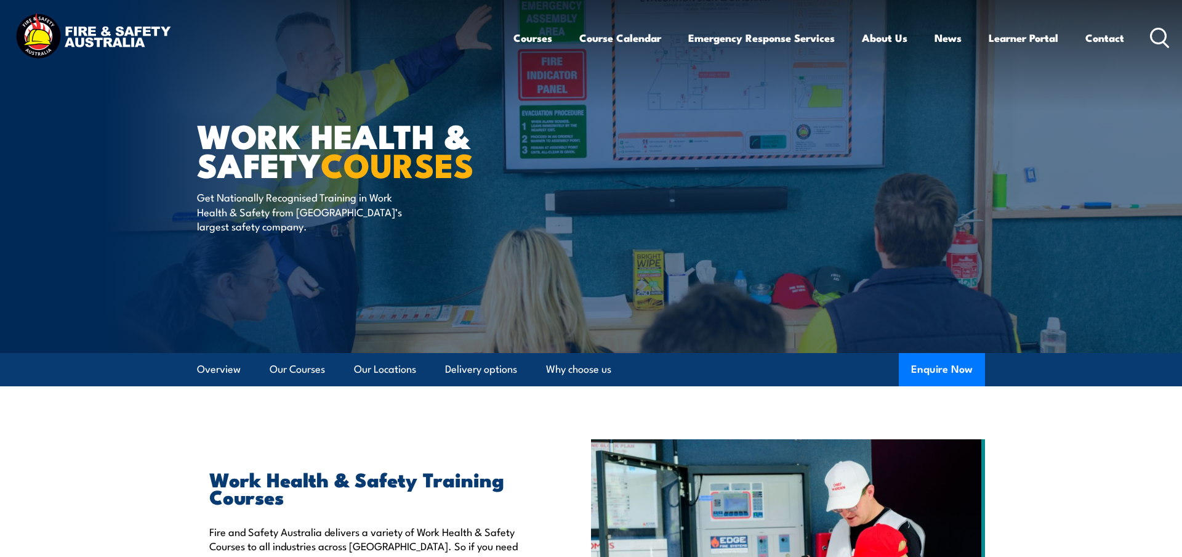
drag, startPoint x: 765, startPoint y: 443, endPoint x: 797, endPoint y: 151, distance: 293.6
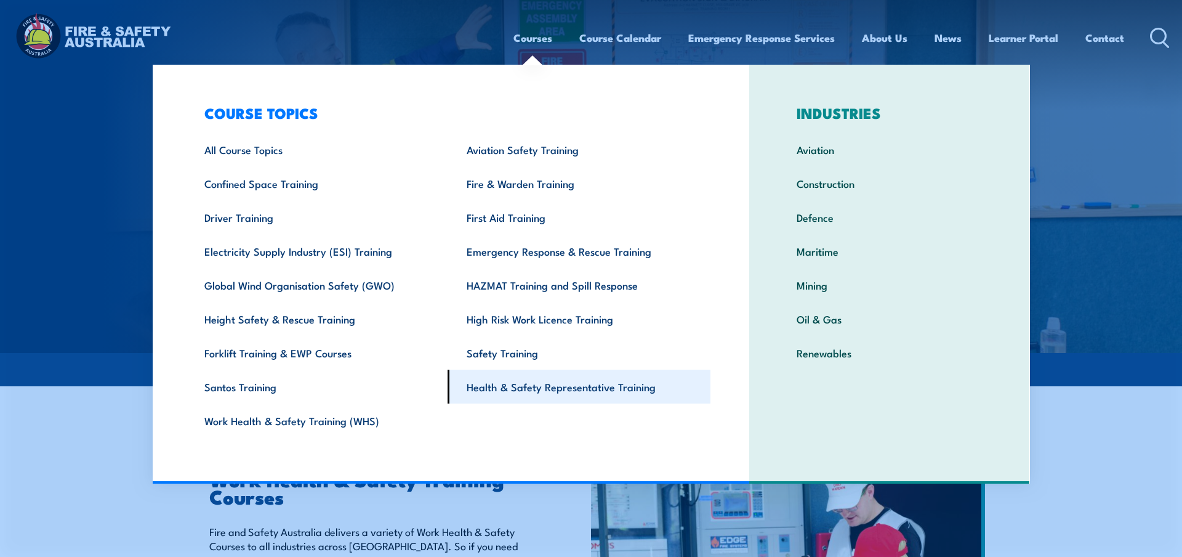
click at [552, 389] on link "Health & Safety Representative Training" at bounding box center [579, 386] width 263 height 34
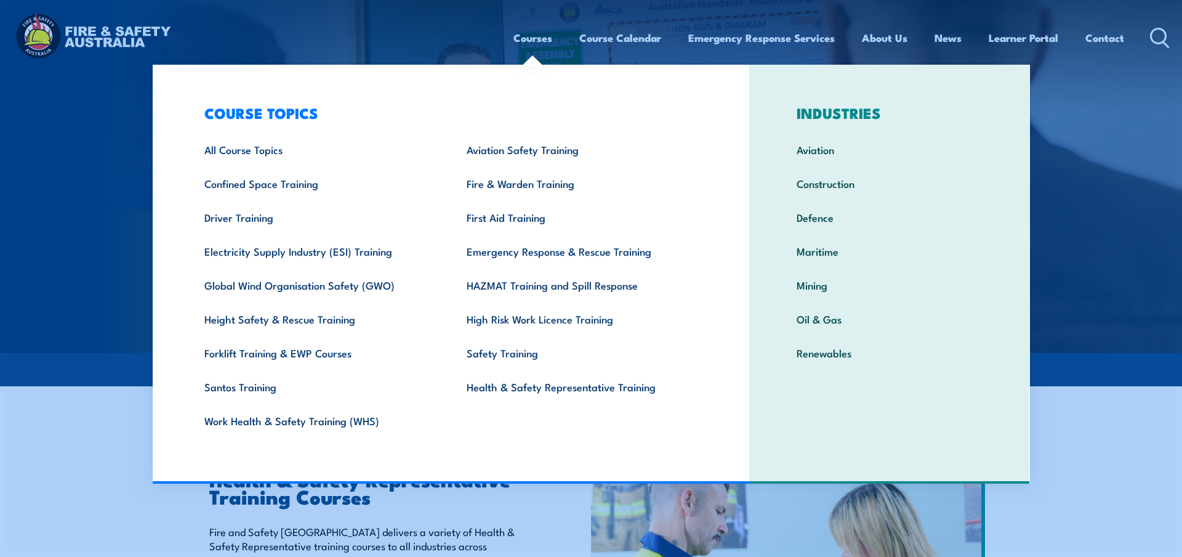
click at [525, 39] on link "Courses" at bounding box center [533, 38] width 39 height 33
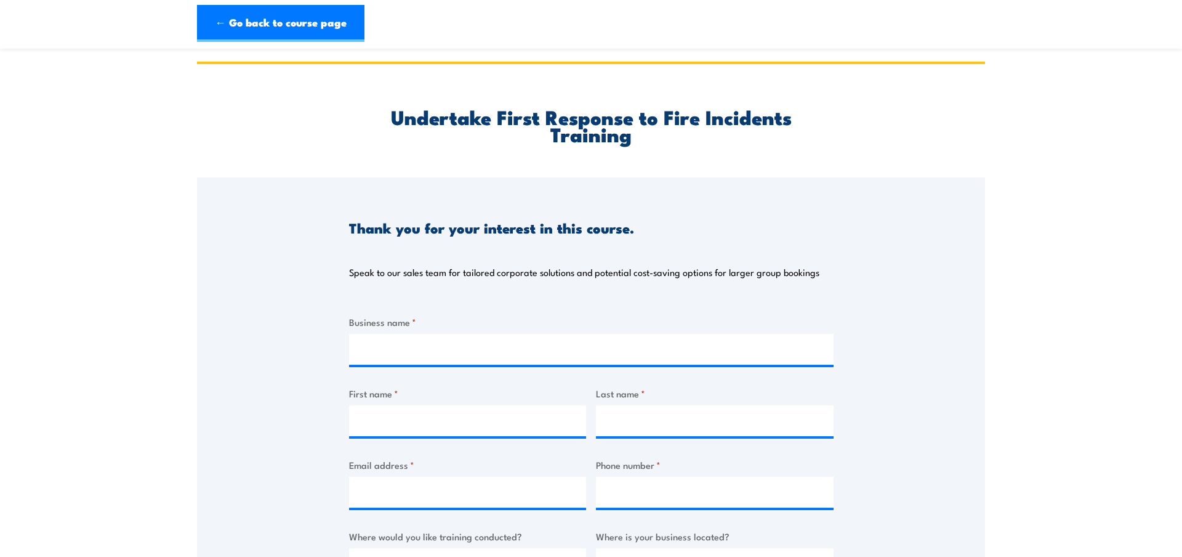
scroll to position [63, 0]
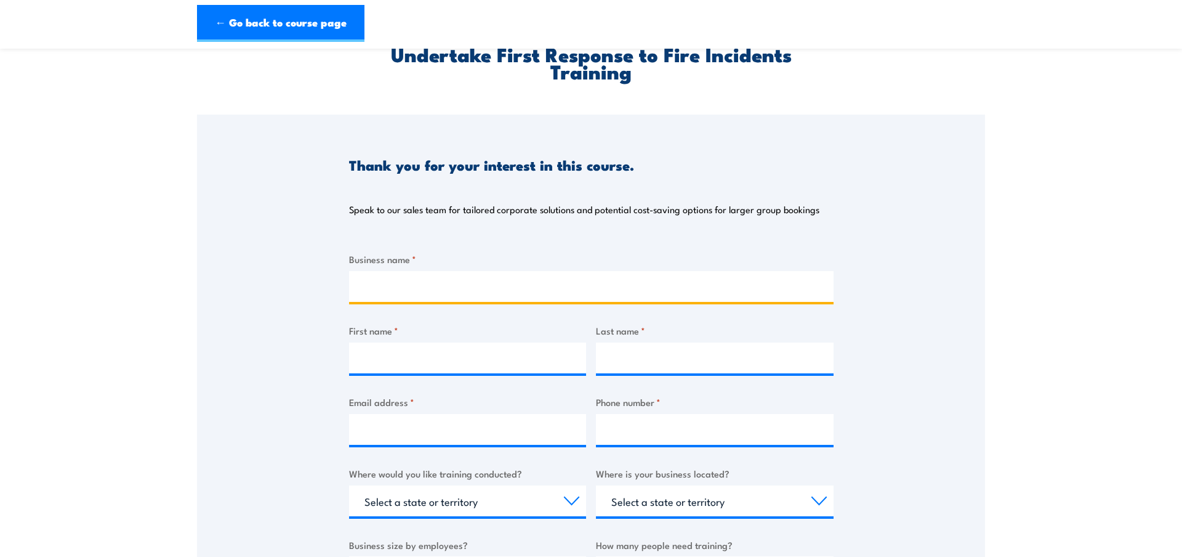
click at [618, 287] on input "Business name *" at bounding box center [591, 286] width 485 height 31
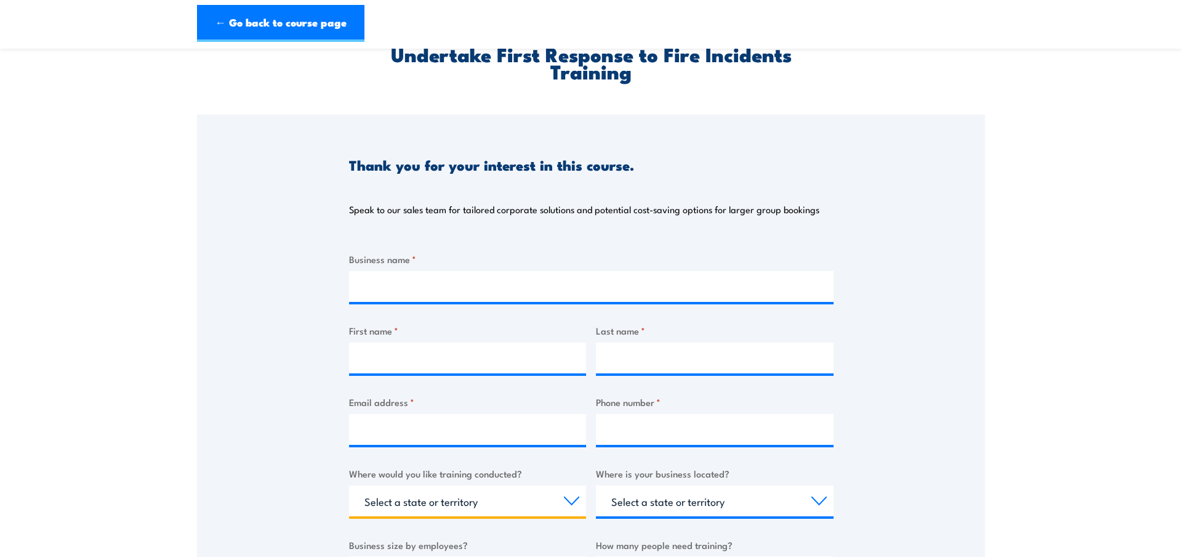
select select "ACT"
click option "ACT" at bounding box center [0, 0] width 0 height 0
click at [721, 519] on div "Business name * First name * Last name * Email address * Phone number * Where w…" at bounding box center [591, 483] width 485 height 463
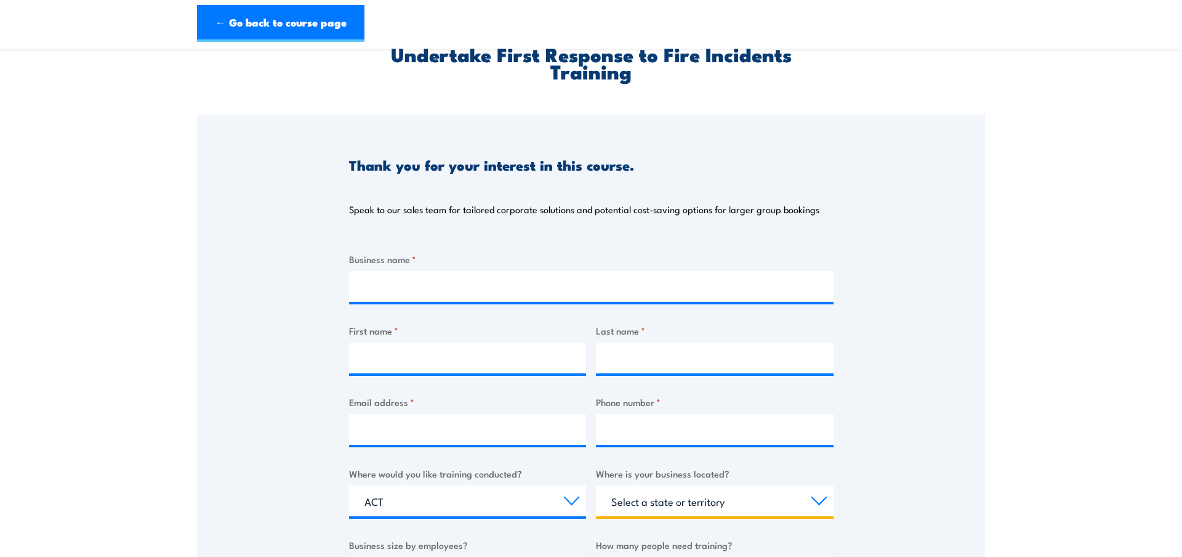
click at [596, 485] on select "Select a state or territory [GEOGRAPHIC_DATA] [GEOGRAPHIC_DATA] [GEOGRAPHIC_DAT…" at bounding box center [715, 500] width 238 height 31
select select "ACT"
click option "ACT" at bounding box center [0, 0] width 0 height 0
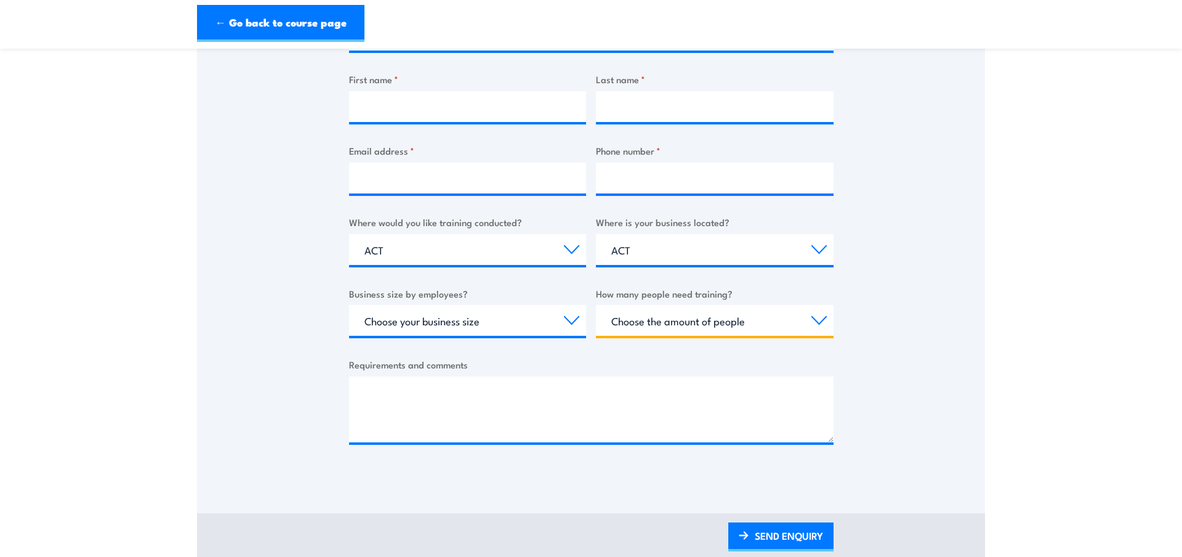
click at [596, 305] on select "Choose the amount of people 1 to 4 5 to 19 20+" at bounding box center [715, 320] width 238 height 31
select select "20+"
click option "20+" at bounding box center [0, 0] width 0 height 0
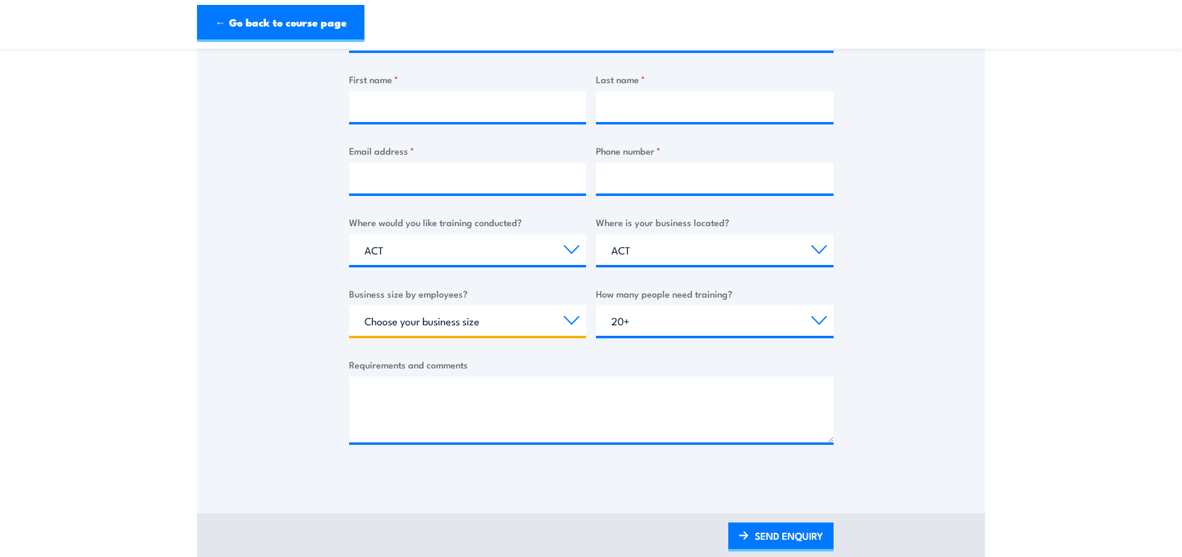
click at [349, 305] on select "Choose your business size 1 to 19 20 to 199 200+" at bounding box center [468, 320] width 238 height 31
select select "20 to 199"
click option "20 to 199" at bounding box center [0, 0] width 0 height 0
click at [989, 291] on section "Undertake First Response to Fire Incidents Training Thank you for your interest…" at bounding box center [591, 157] width 1182 height 818
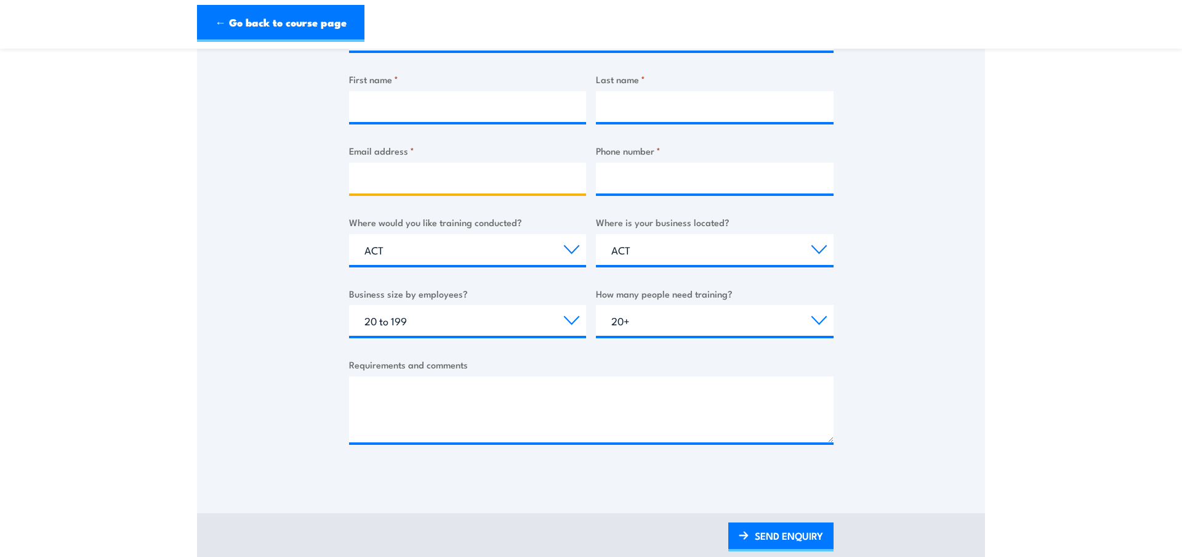
click at [461, 166] on input "Email address *" at bounding box center [468, 178] width 238 height 31
type input "jamie.hayward@focusact.org"
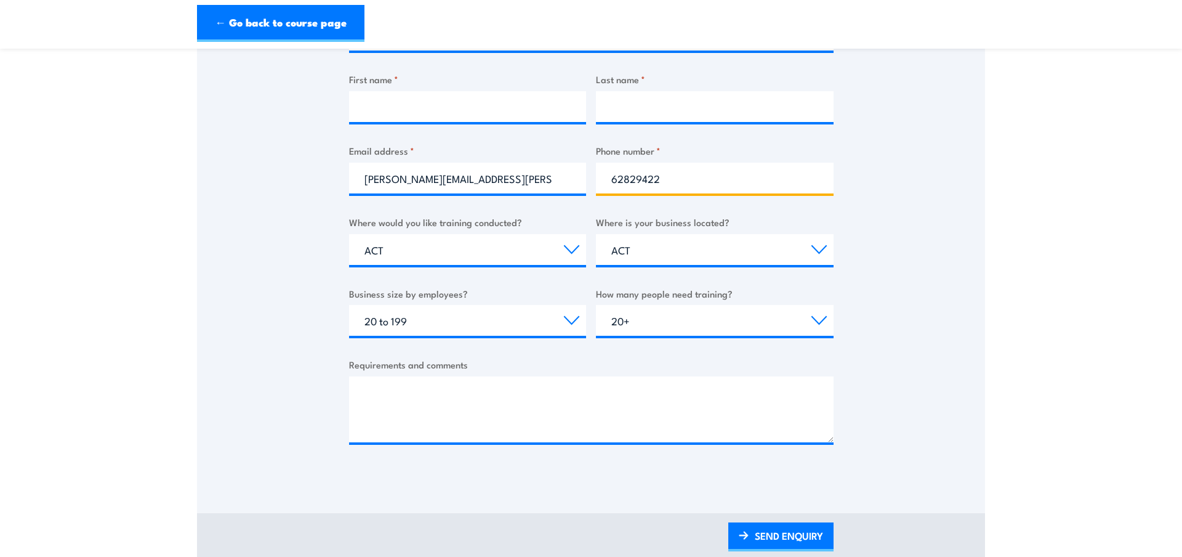
type input "62829422"
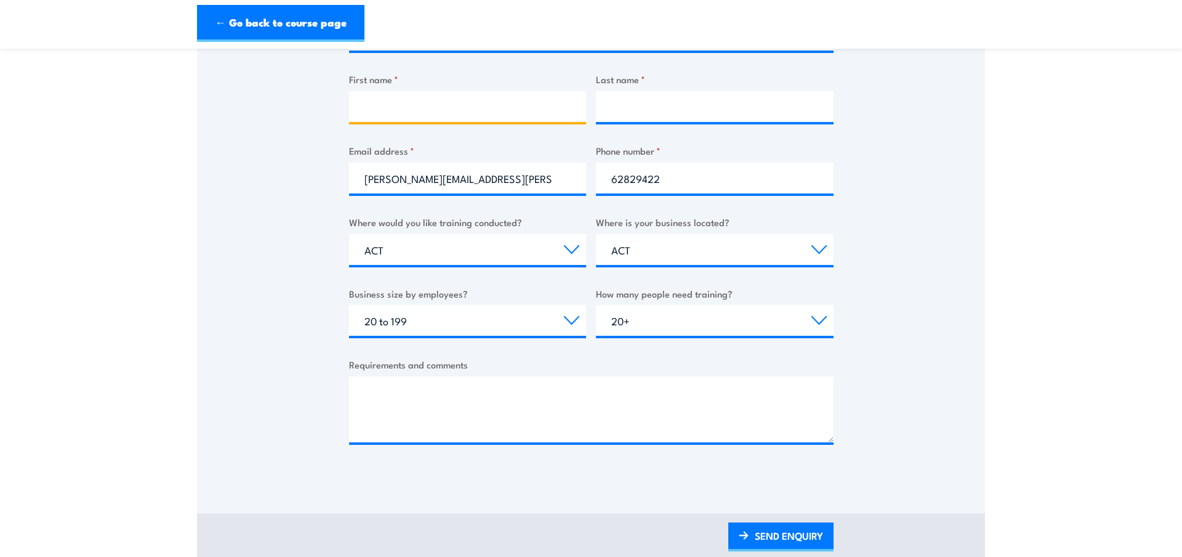
click at [426, 110] on input "First name *" at bounding box center [468, 106] width 238 height 31
type input "Jamie"
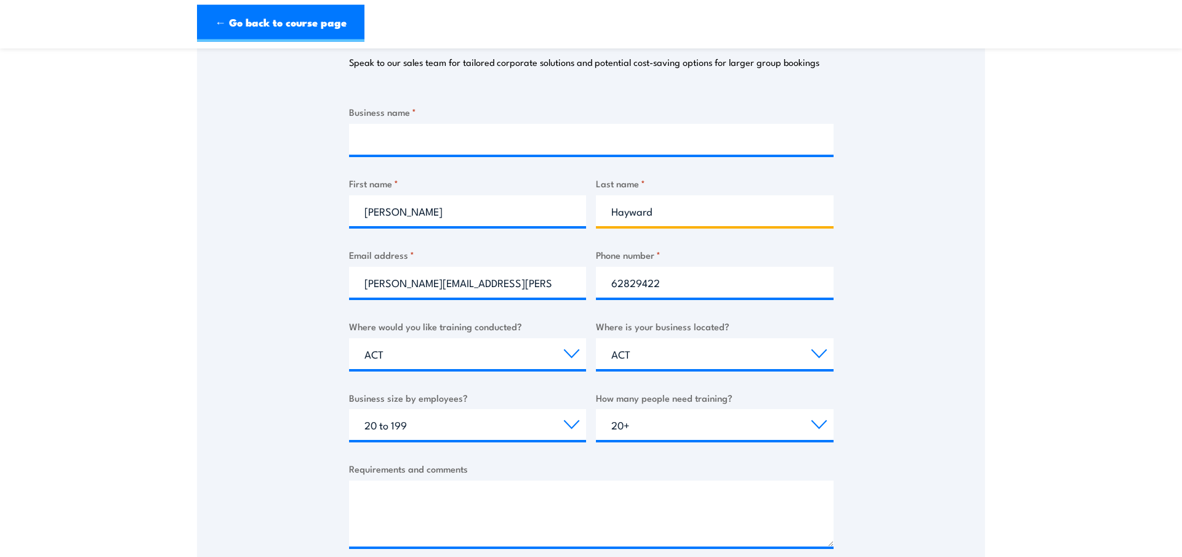
scroll to position [188, 0]
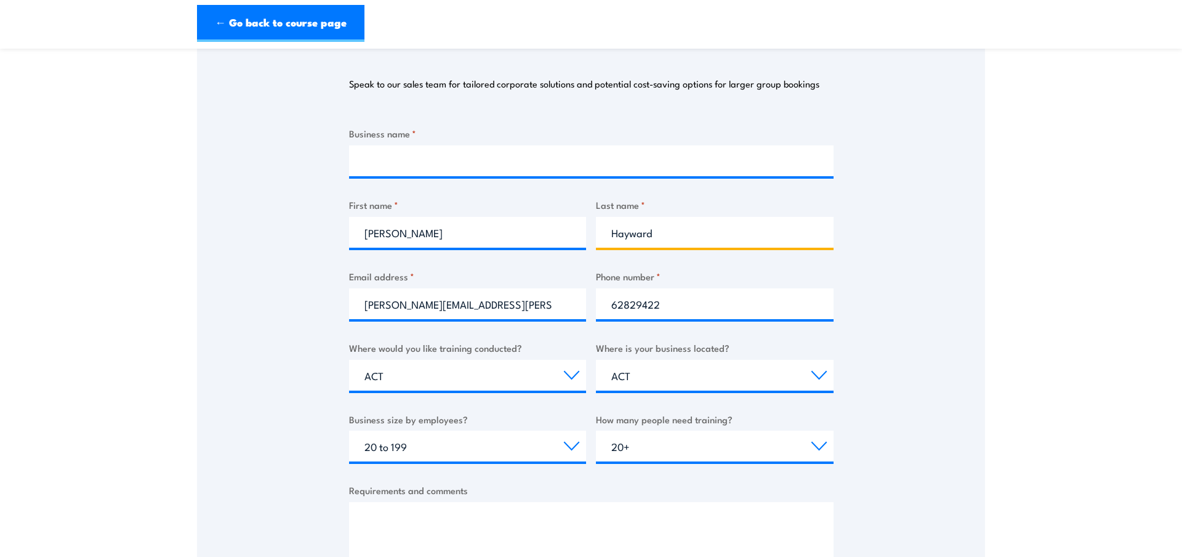
type input "Hayward"
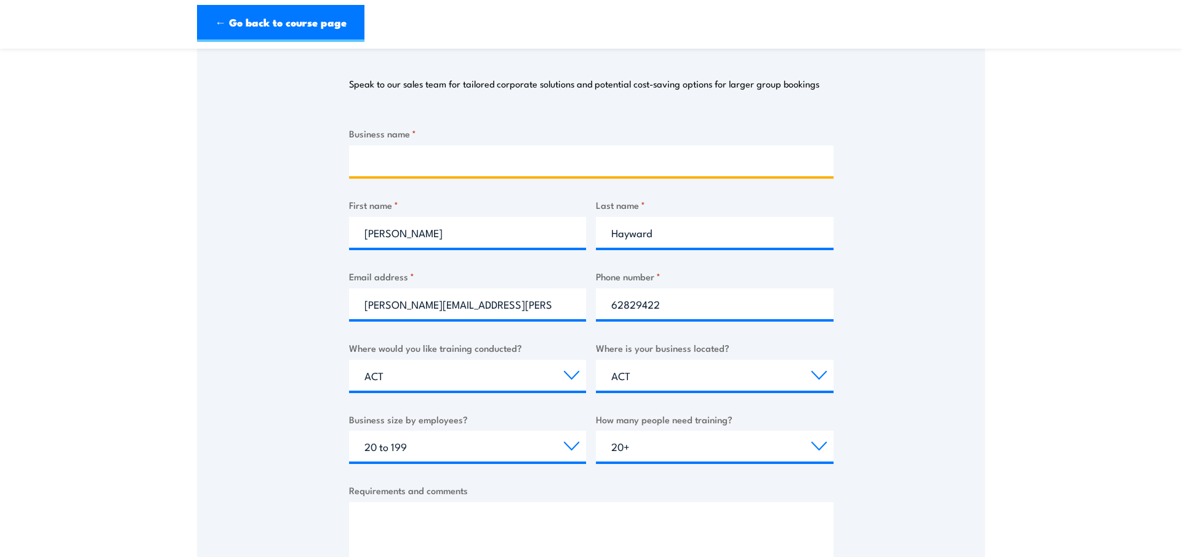
click at [501, 172] on input "Business name *" at bounding box center [591, 160] width 485 height 31
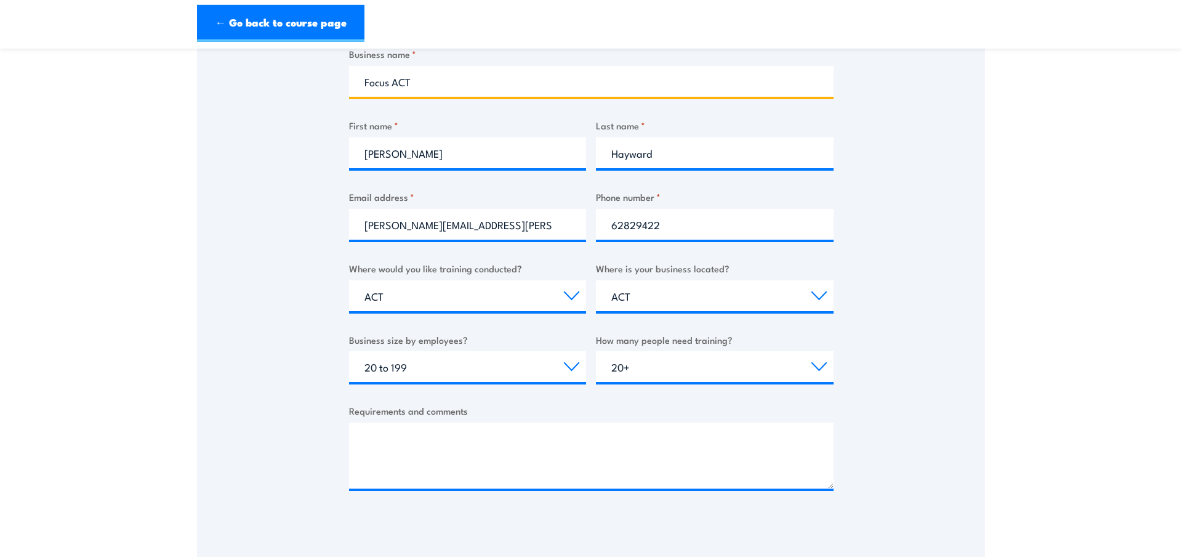
scroll to position [377, 0]
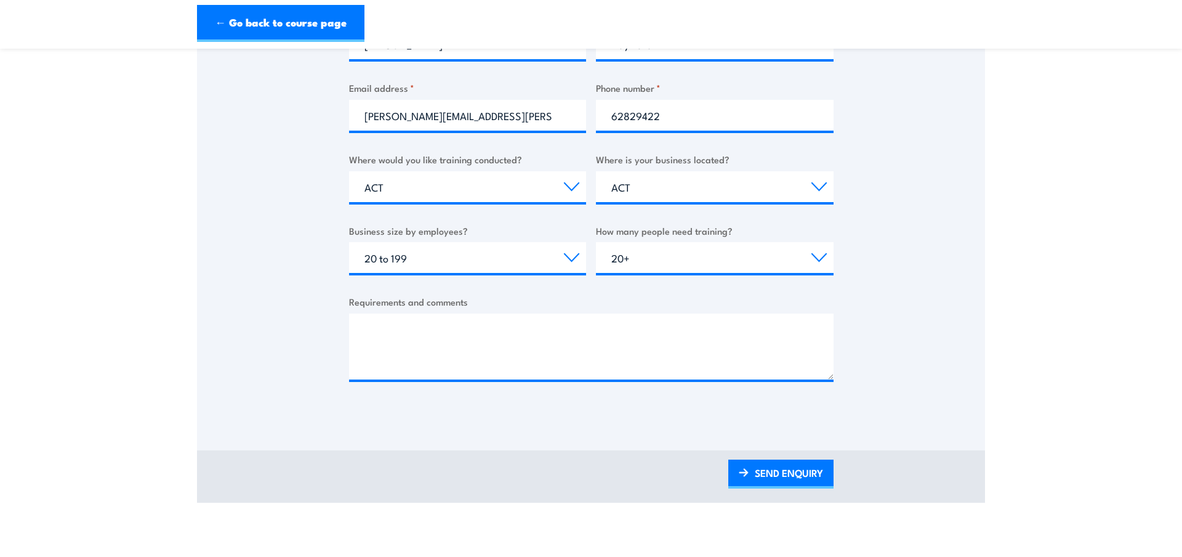
type input "Focus ACT"
click at [469, 333] on textarea "Requirements and comments" at bounding box center [591, 346] width 485 height 66
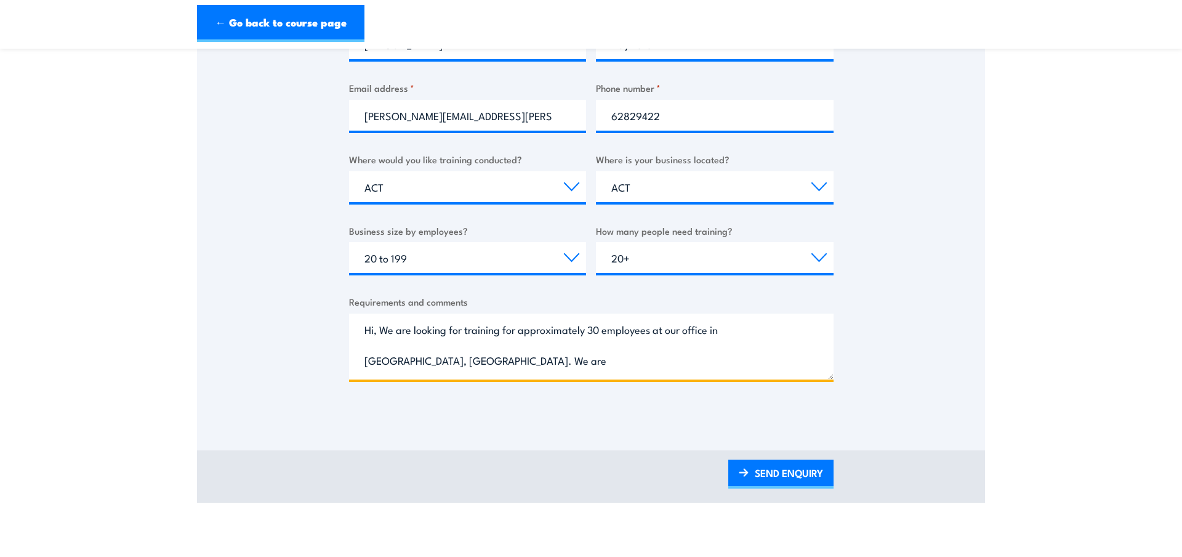
type textarea "Hi, We are looking for training for approximately 30 employees at our office in…"
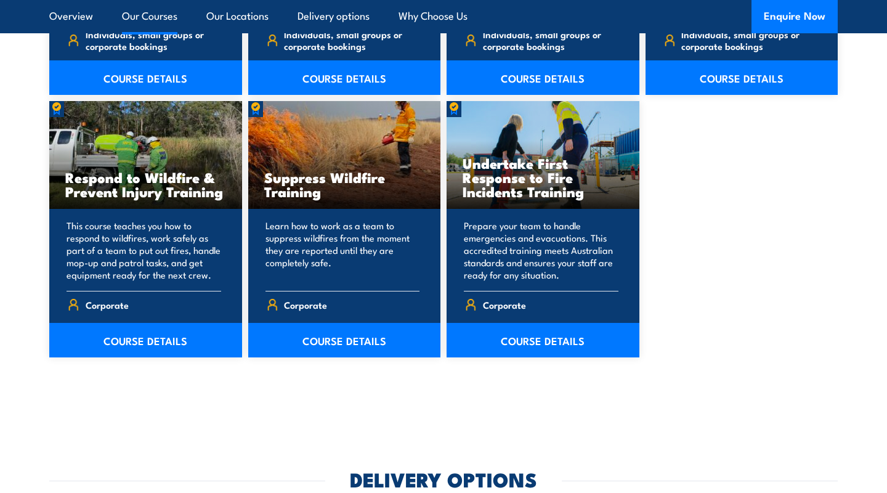
scroll to position [1881, 0]
